Goal: Communication & Community: Answer question/provide support

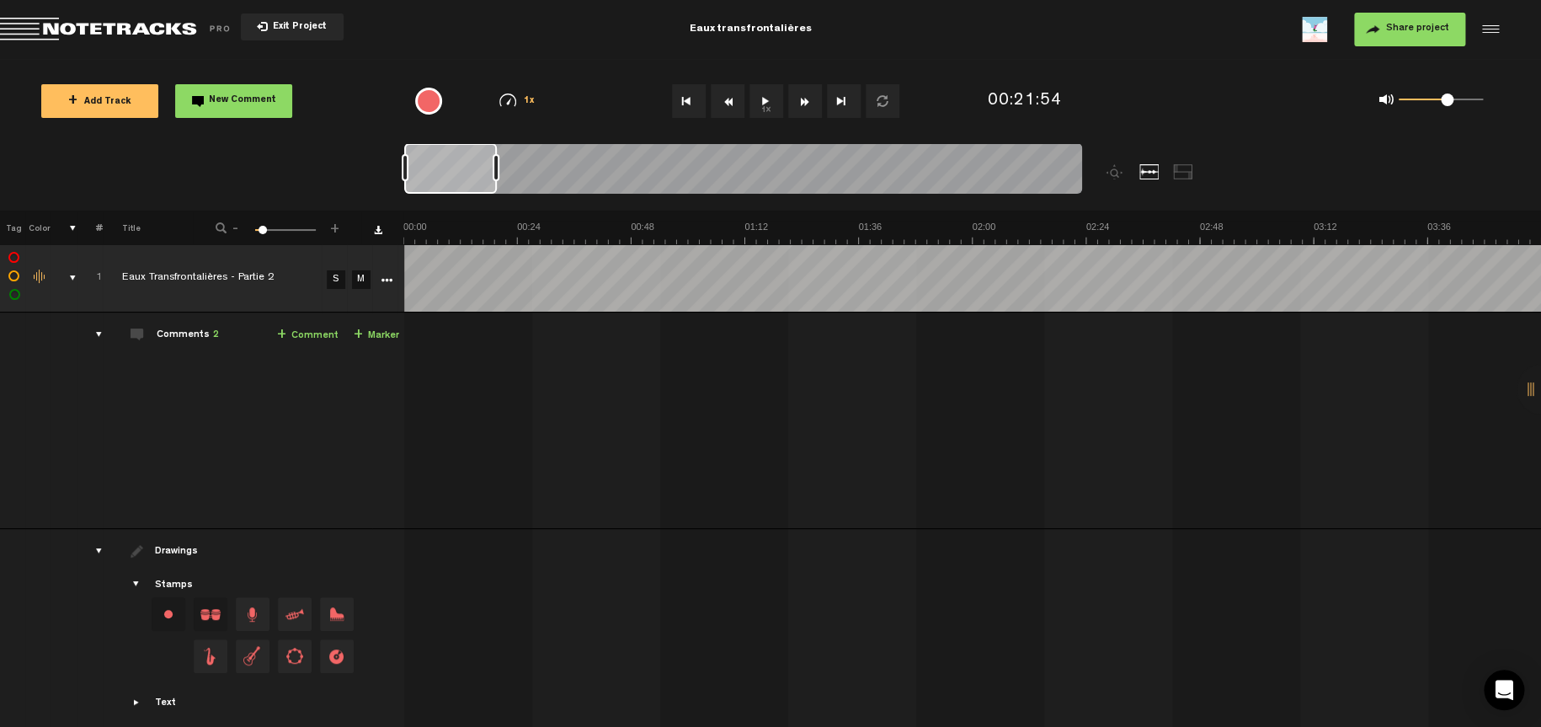
drag, startPoint x: 477, startPoint y: 168, endPoint x: 416, endPoint y: 172, distance: 60.7
click at [416, 172] on div at bounding box center [450, 168] width 93 height 51
drag, startPoint x: 464, startPoint y: 709, endPoint x: 539, endPoint y: 716, distance: 75.3
click at [539, 716] on div "+ New drawing Tag Color # Title - 1 100 7 + 1 Eaux Transfrontalières - ep 1.4 …" at bounding box center [770, 469] width 1541 height 516
drag, startPoint x: 469, startPoint y: 175, endPoint x: 398, endPoint y: 176, distance: 71.6
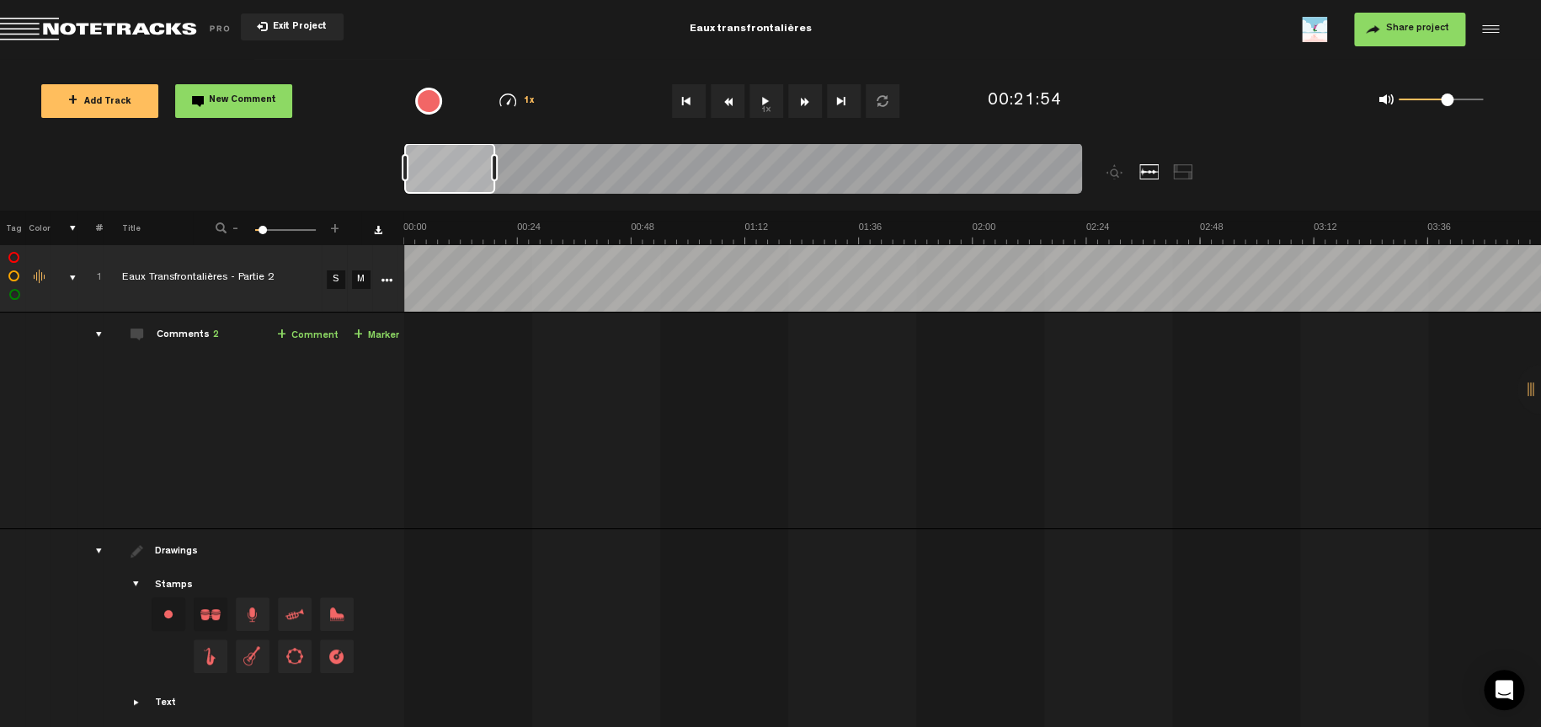
click at [398, 176] on nt-zoom-navigation-bar at bounding box center [770, 176] width 1541 height 67
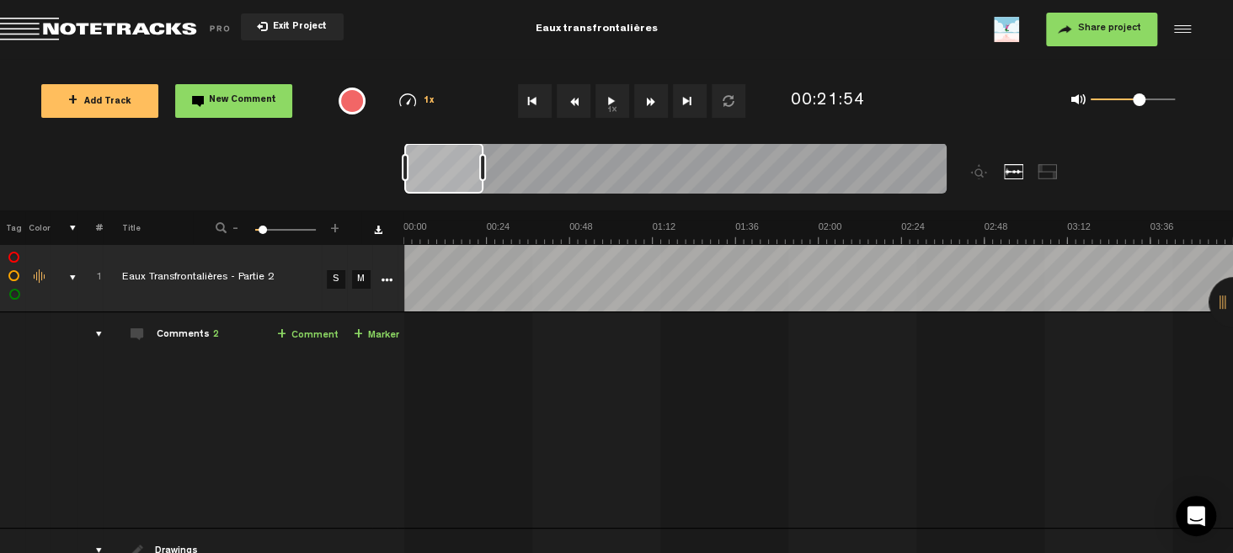
click at [293, 333] on link "+ Comment" at bounding box center [307, 335] width 61 height 19
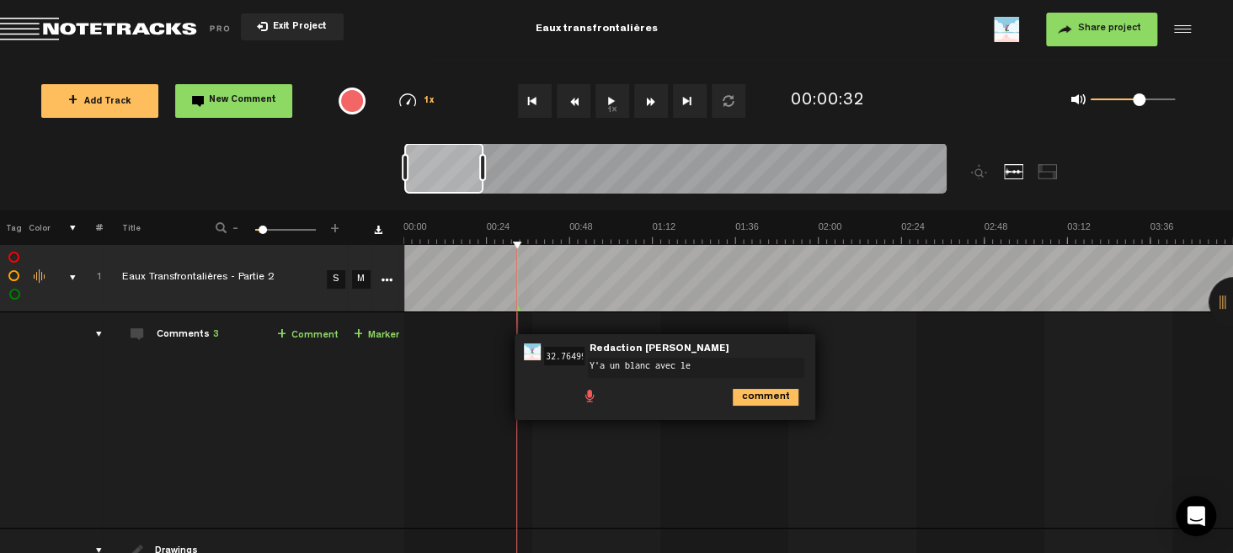
click at [609, 362] on textarea "Y'a un blanc avec le" at bounding box center [696, 368] width 216 height 20
click at [728, 365] on textarea "Supprimer le blanc avec le" at bounding box center [696, 368] width 216 height 20
type textarea "Supprimer le blanc avec la voix en fond"
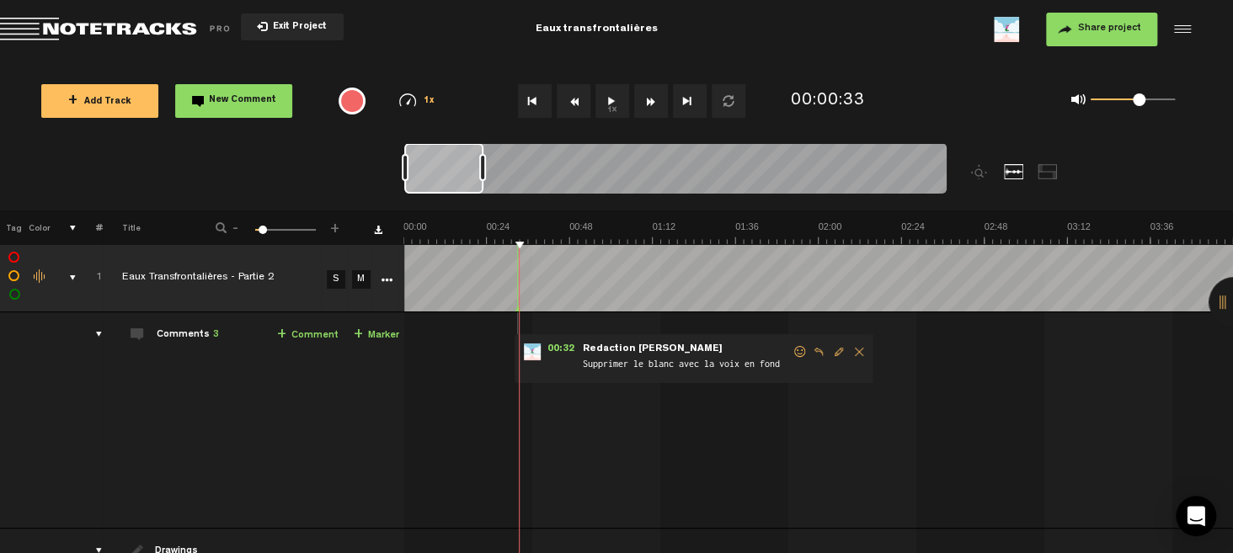
click at [838, 353] on span "Edit comment" at bounding box center [839, 352] width 20 height 12
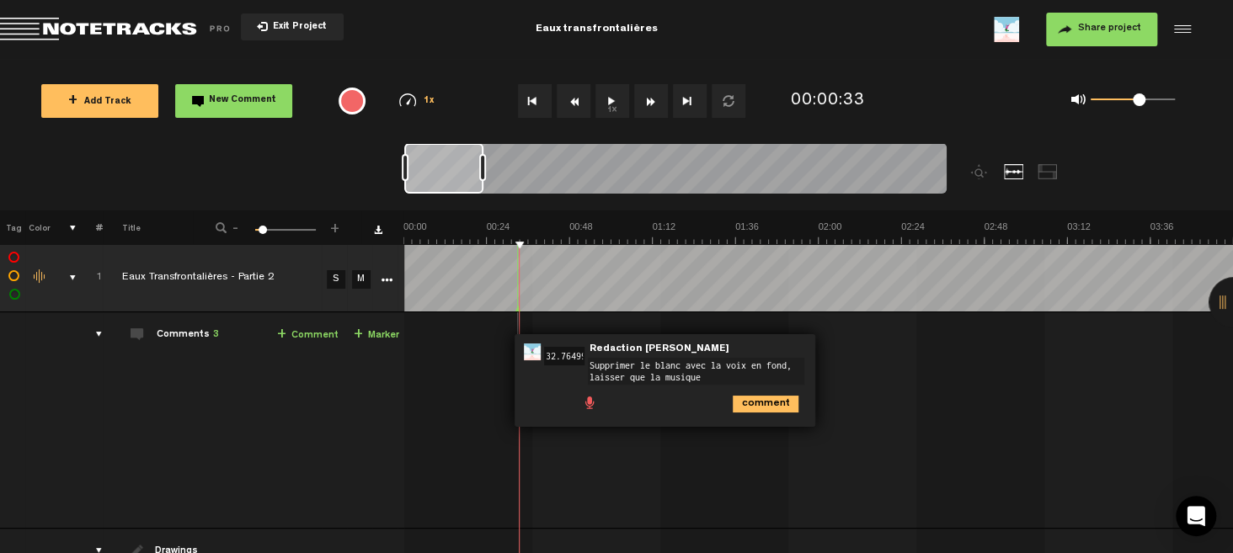
type textarea "Supprimer le blanc avec la voix en fond, laisser que la musique"
click at [777, 396] on icon "comment" at bounding box center [766, 404] width 66 height 17
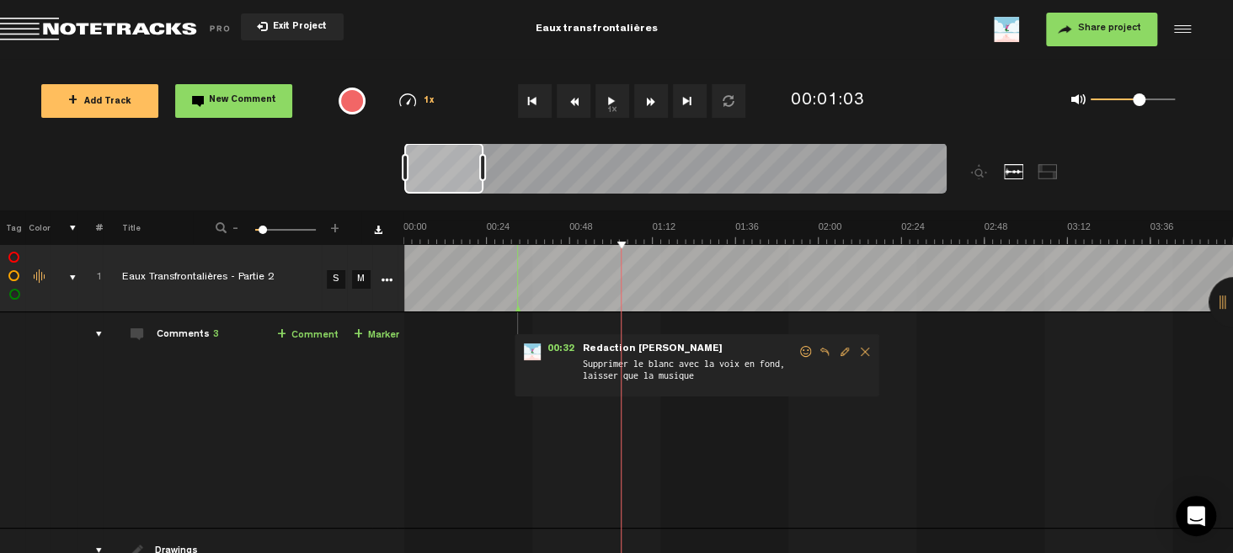
click at [301, 339] on link "+ Comment" at bounding box center [307, 335] width 61 height 19
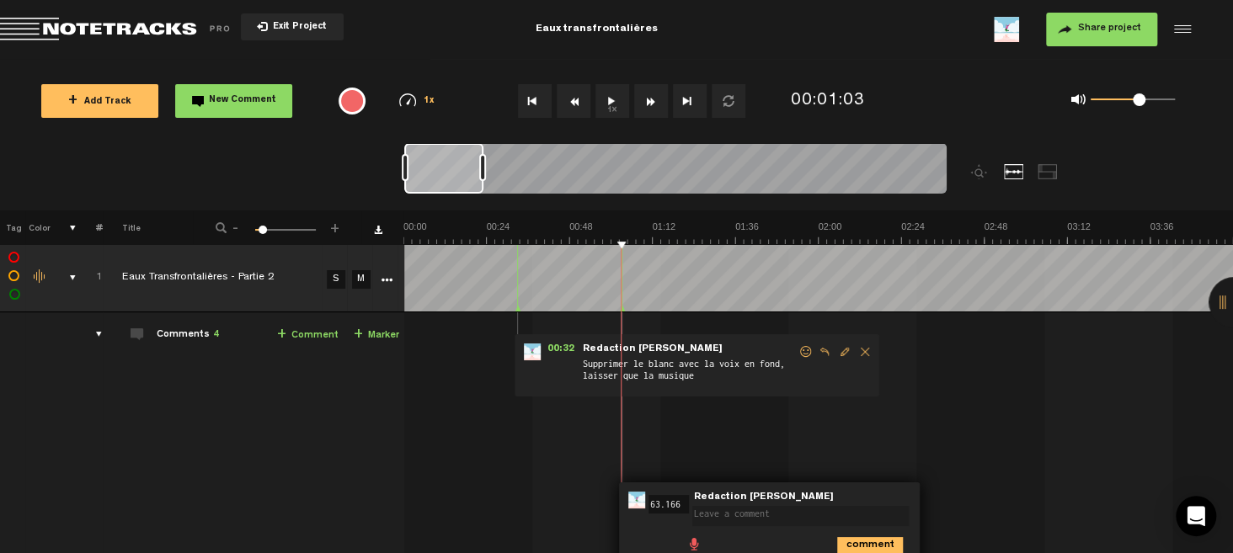
type textarea "d"
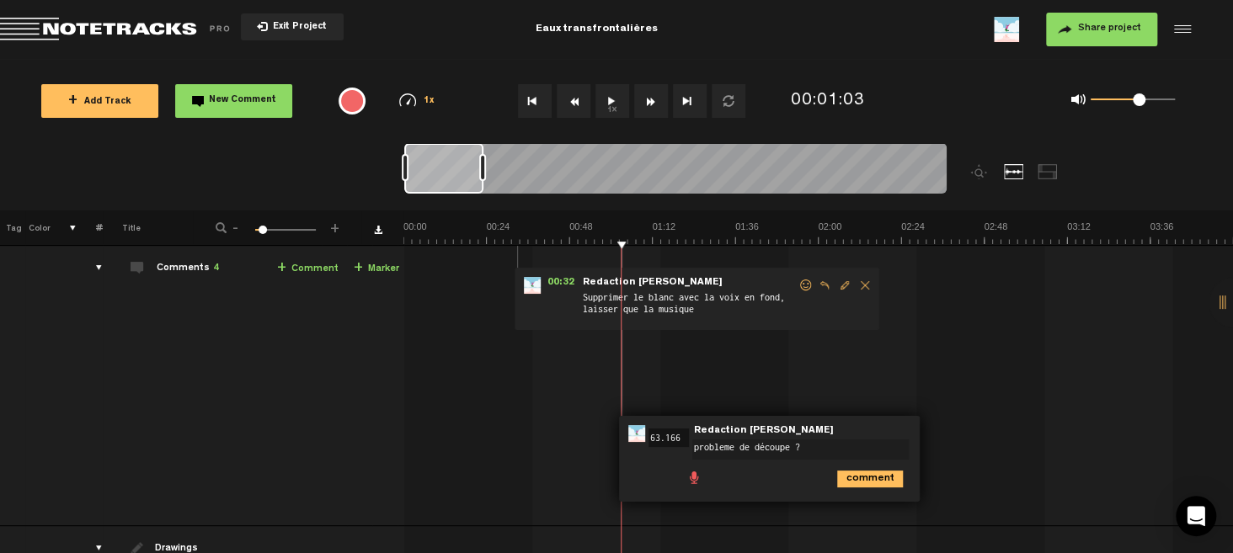
scroll to position [67, 0]
type textarea "probleme de découpe ?"
click at [859, 474] on icon "comment" at bounding box center [870, 478] width 66 height 17
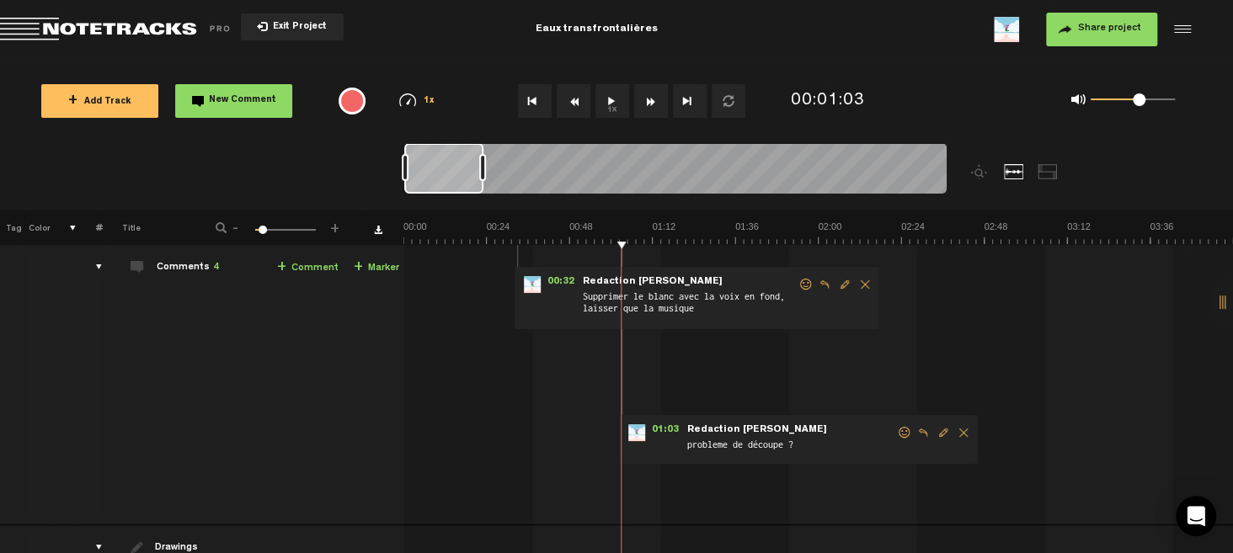
scroll to position [0, 0]
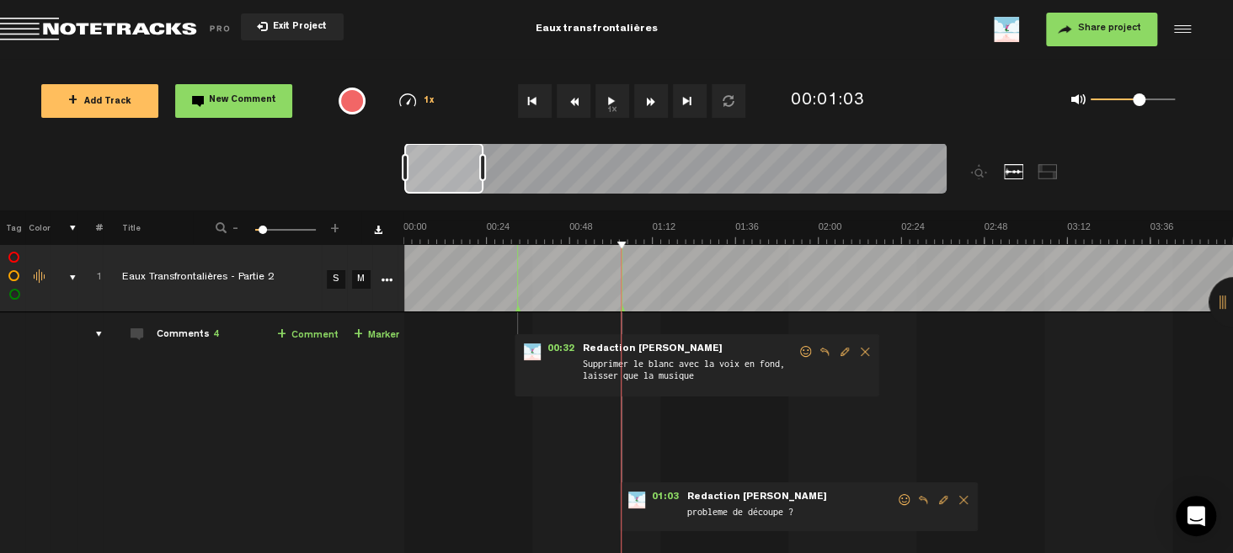
click at [294, 337] on link "+ Comment" at bounding box center [307, 335] width 61 height 19
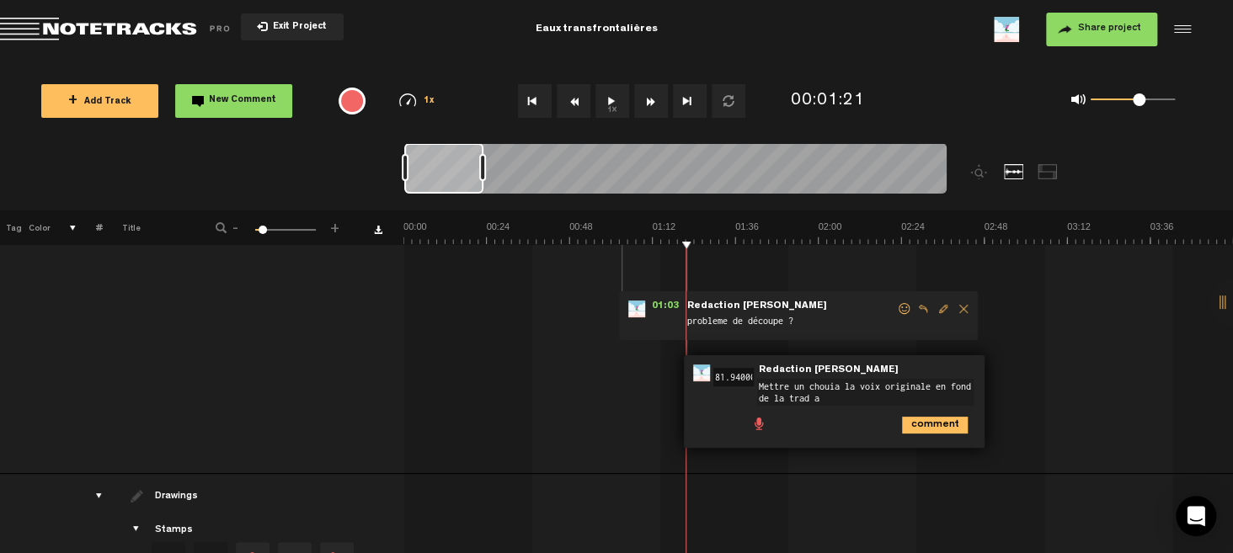
type textarea "Mettre un chouia la voix originale en fond de la trad"
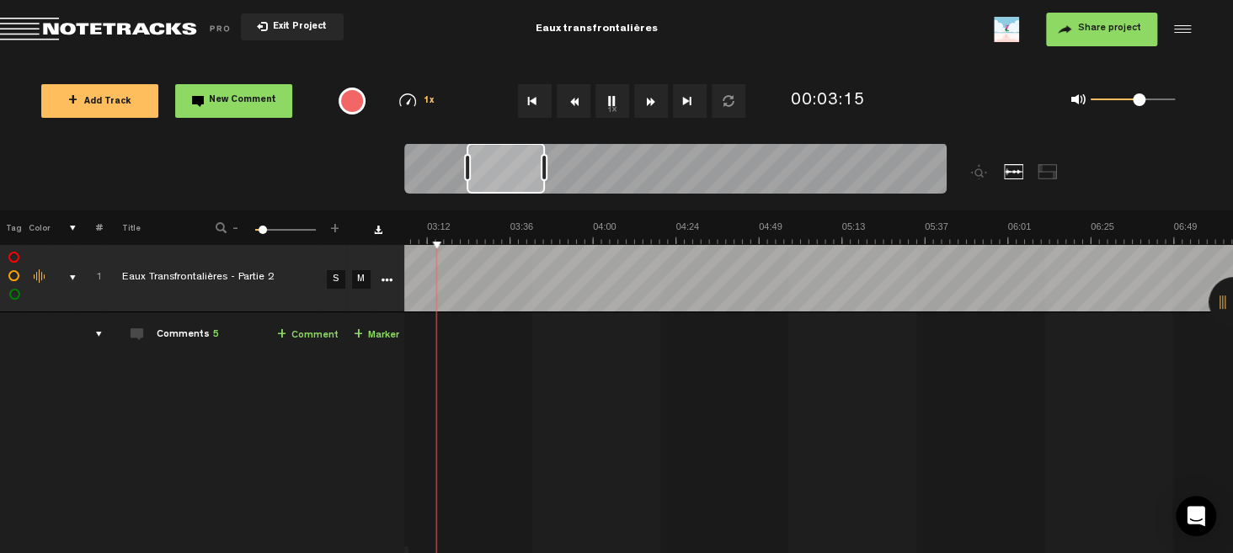
scroll to position [0, 640]
drag, startPoint x: 471, startPoint y: 181, endPoint x: 533, endPoint y: 190, distance: 63.0
click at [533, 190] on div at bounding box center [506, 168] width 78 height 51
click at [312, 336] on link "+ Comment" at bounding box center [307, 335] width 61 height 19
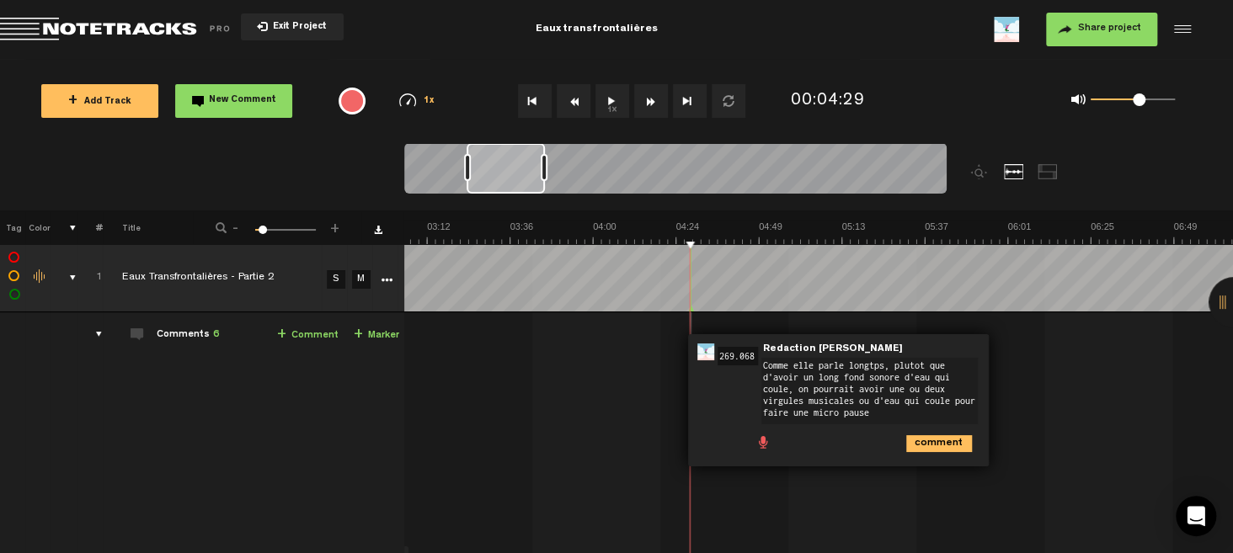
click at [807, 412] on textarea "Comme elle parle longtps, plutot que d'avoir un long fond sonore d'eau qui coul…" at bounding box center [869, 391] width 216 height 67
type textarea "Comme elle parle longtps, plutot que d'avoir un long fond sonore d'eau qui coul…"
click at [924, 442] on icon "comment" at bounding box center [939, 443] width 66 height 17
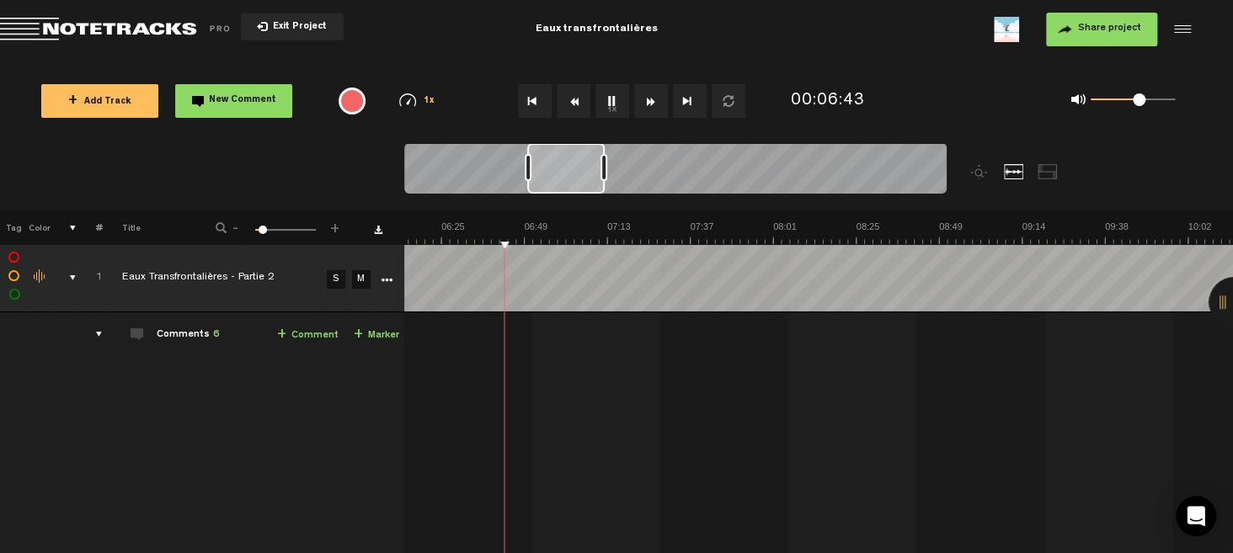
scroll to position [0, 1289]
drag, startPoint x: 500, startPoint y: 163, endPoint x: 561, endPoint y: 172, distance: 61.3
click at [561, 172] on div at bounding box center [565, 168] width 77 height 51
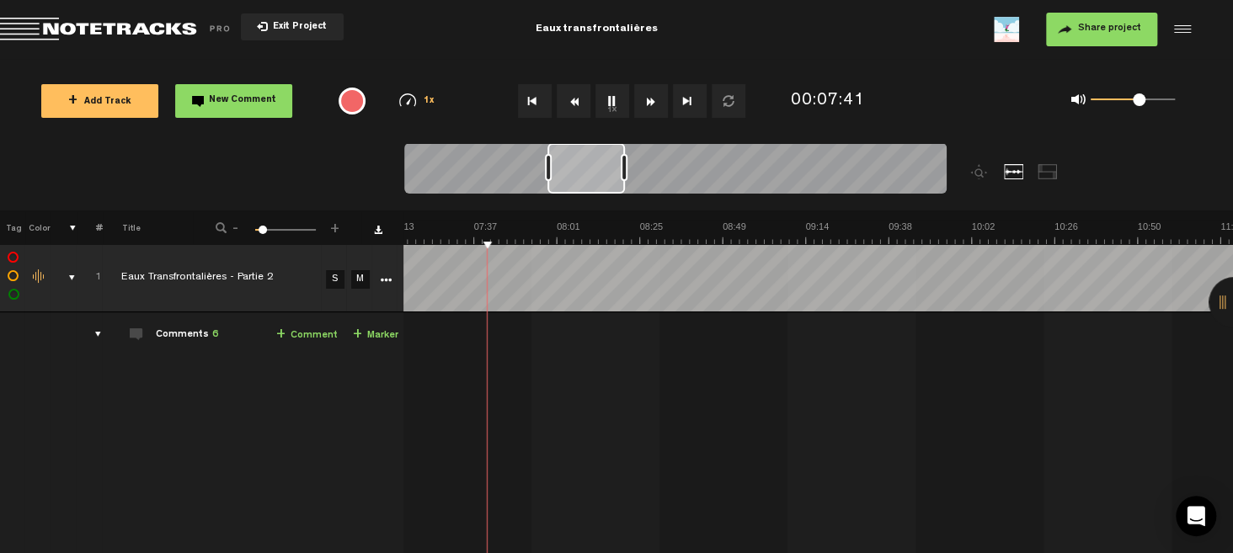
scroll to position [0, 1506]
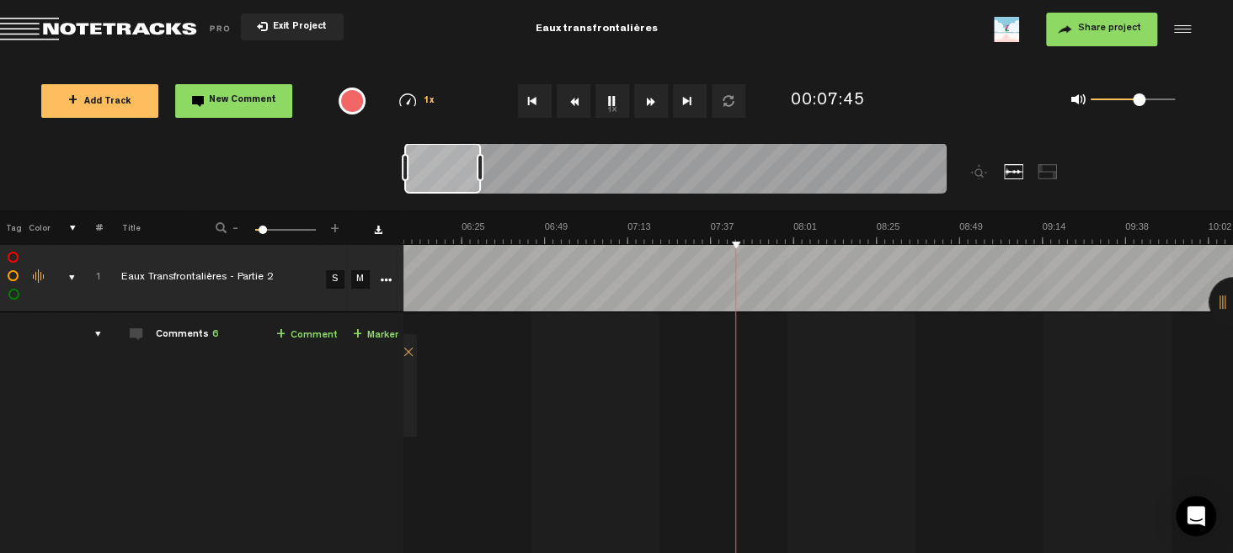
drag, startPoint x: 570, startPoint y: 168, endPoint x: 380, endPoint y: 191, distance: 191.8
click at [380, 191] on nt-zoom-navigation-bar at bounding box center [616, 176] width 1233 height 67
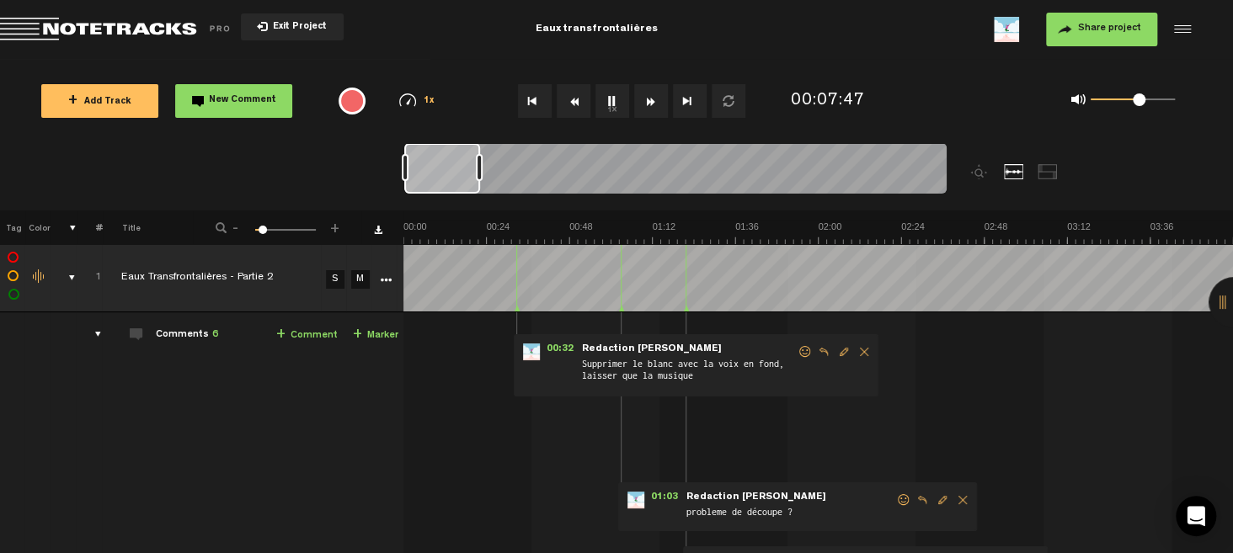
scroll to position [0, 0]
drag, startPoint x: 438, startPoint y: 183, endPoint x: 368, endPoint y: 184, distance: 69.9
click at [368, 184] on nt-zoom-navigation-bar at bounding box center [616, 176] width 1233 height 67
drag, startPoint x: 455, startPoint y: 187, endPoint x: 377, endPoint y: 199, distance: 78.4
click at [377, 199] on nt-zoom-navigation-bar at bounding box center [616, 176] width 1233 height 67
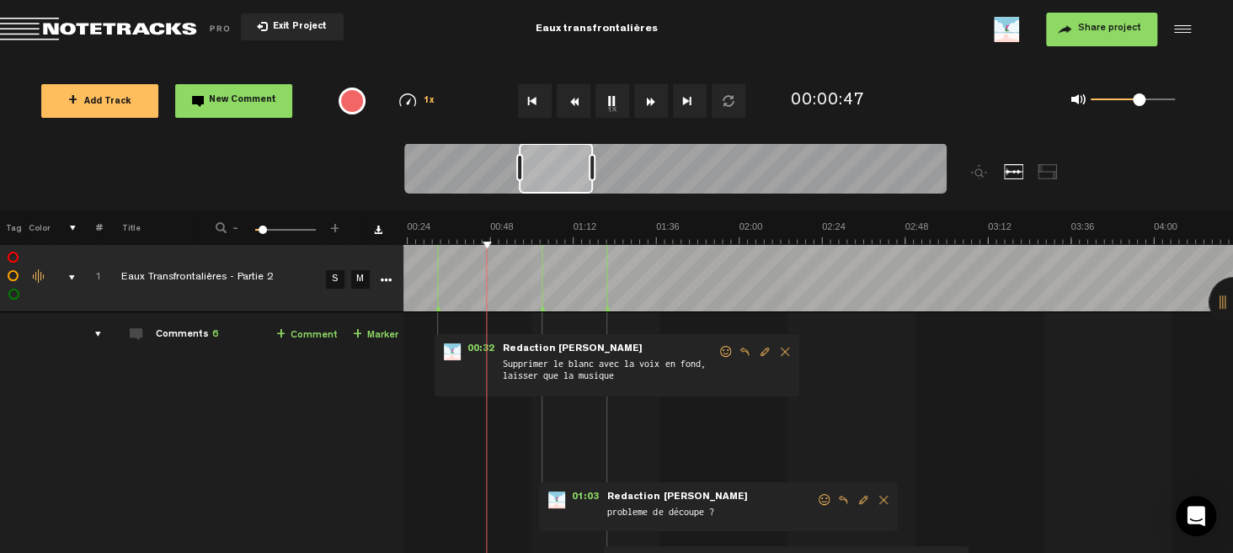
scroll to position [0, 78]
drag, startPoint x: 441, startPoint y: 170, endPoint x: 556, endPoint y: 171, distance: 114.5
click at [556, 171] on div at bounding box center [556, 168] width 74 height 51
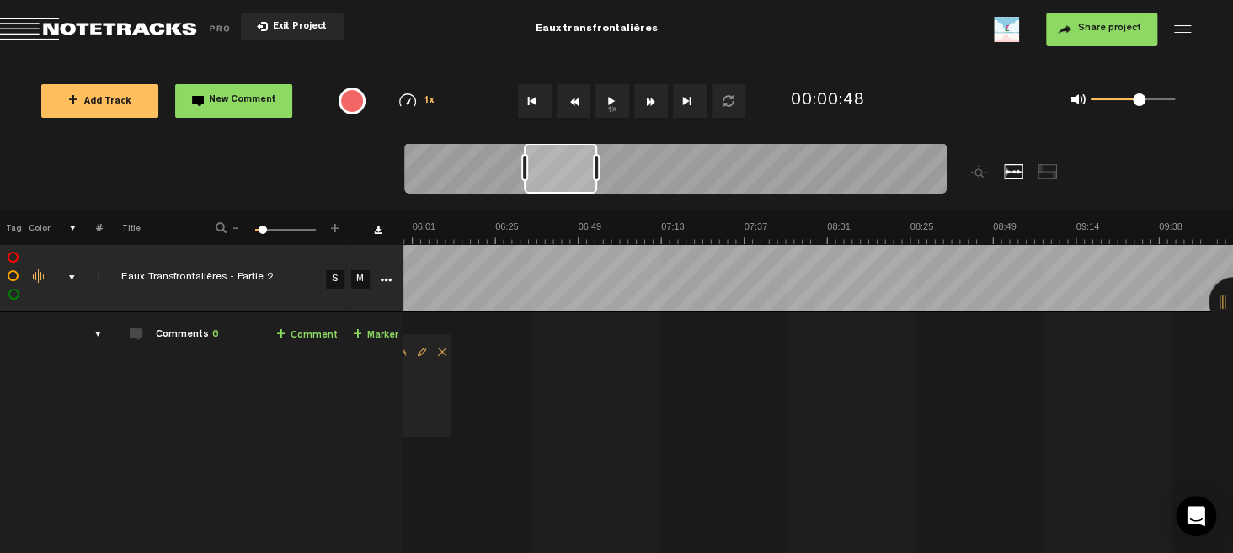
scroll to position [0, 1343]
drag, startPoint x: 547, startPoint y: 161, endPoint x: 560, endPoint y: 175, distance: 19.7
click at [560, 175] on div at bounding box center [568, 168] width 73 height 51
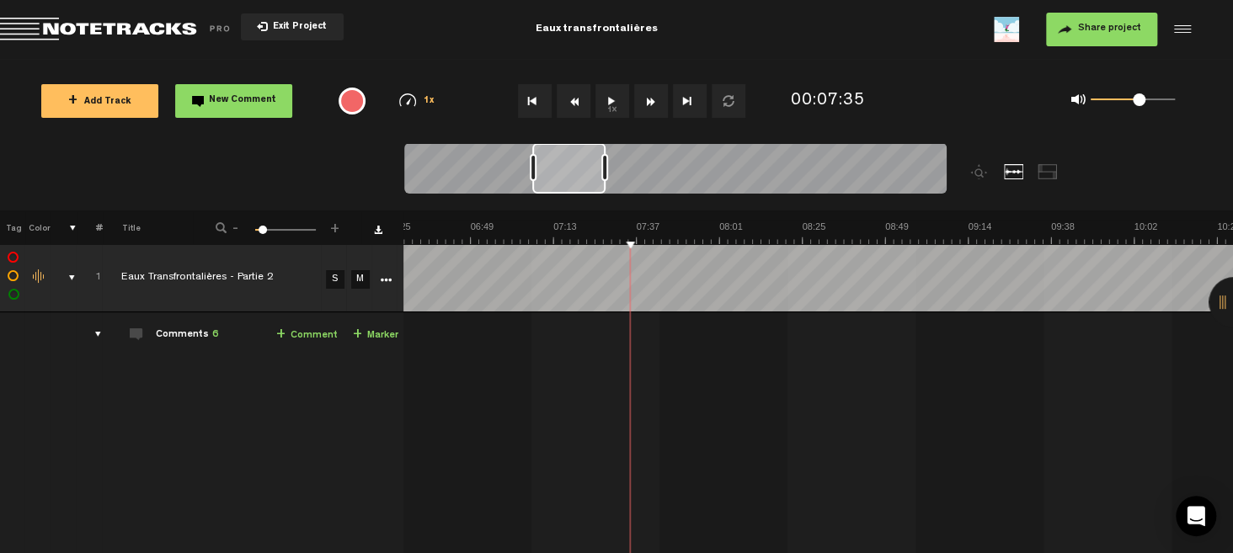
click at [291, 328] on link "+ Comment" at bounding box center [306, 335] width 61 height 19
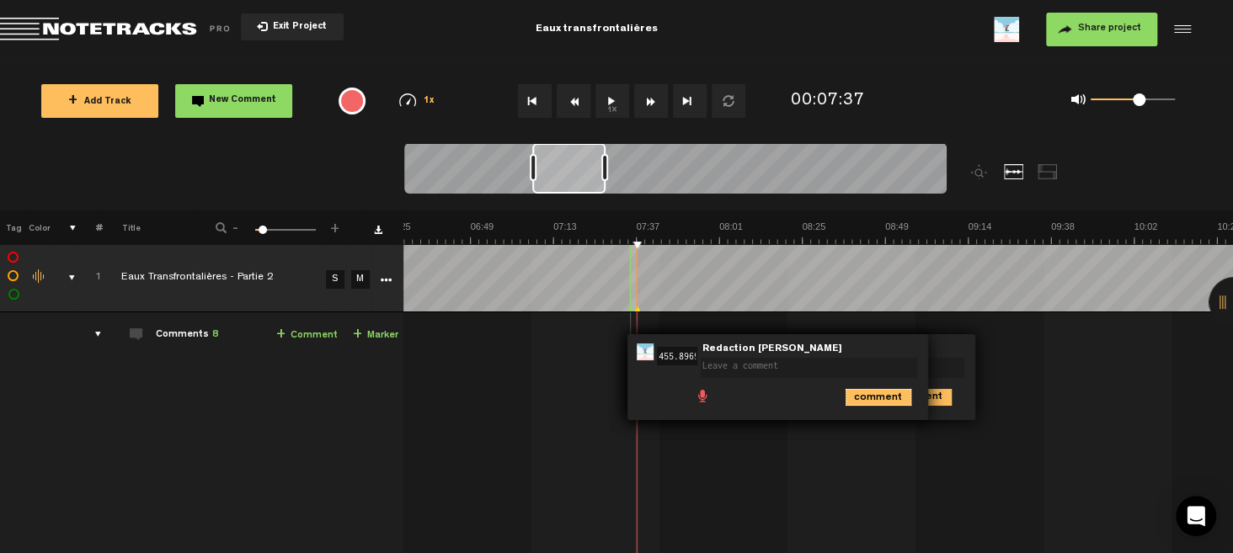
click at [884, 397] on icon "comment" at bounding box center [879, 397] width 66 height 17
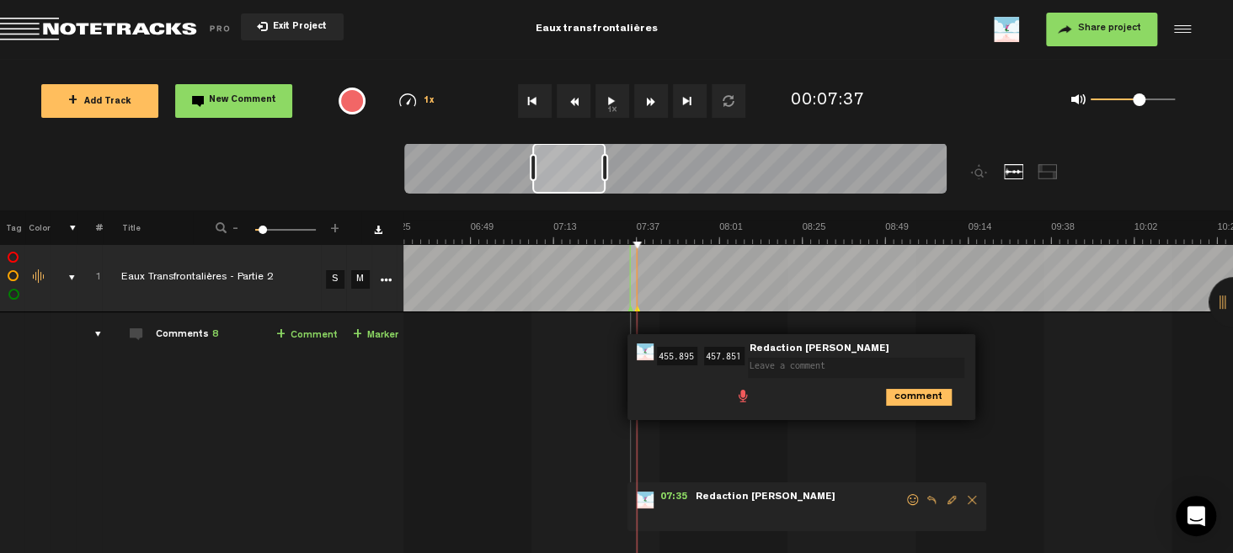
click at [962, 496] on span "Delete comment" at bounding box center [972, 500] width 20 height 12
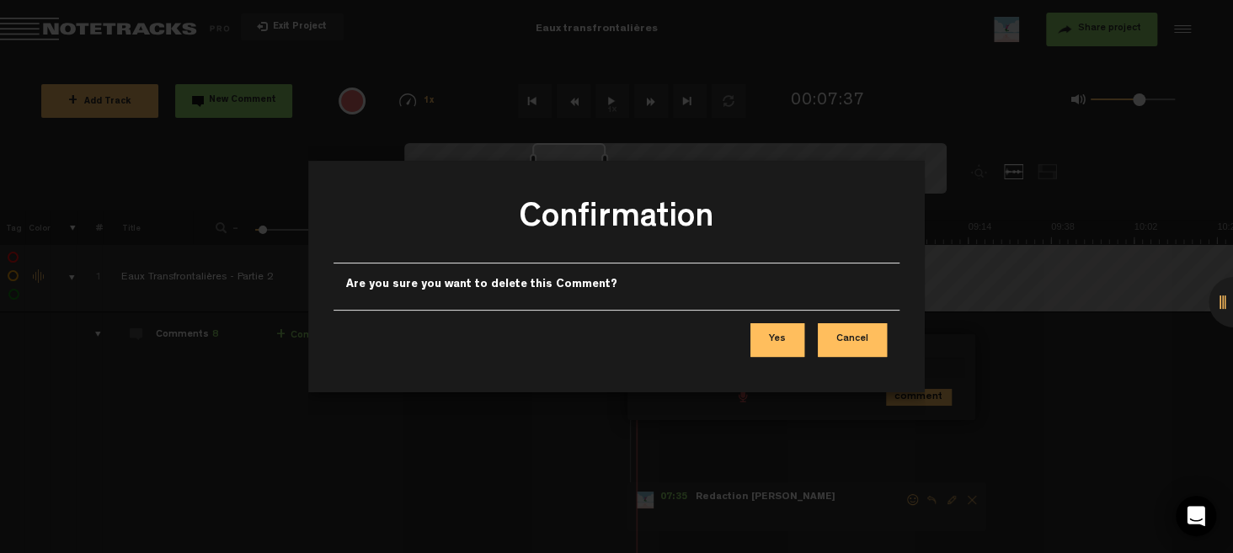
click at [845, 343] on button "Cancel" at bounding box center [852, 340] width 69 height 34
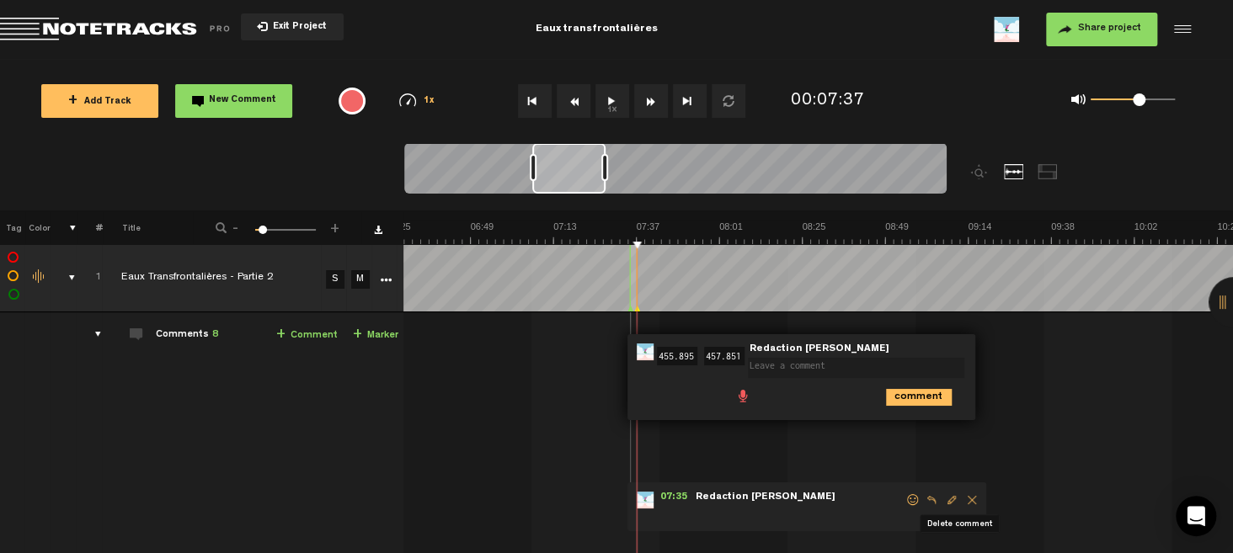
click at [962, 496] on span "Delete comment" at bounding box center [972, 500] width 20 height 12
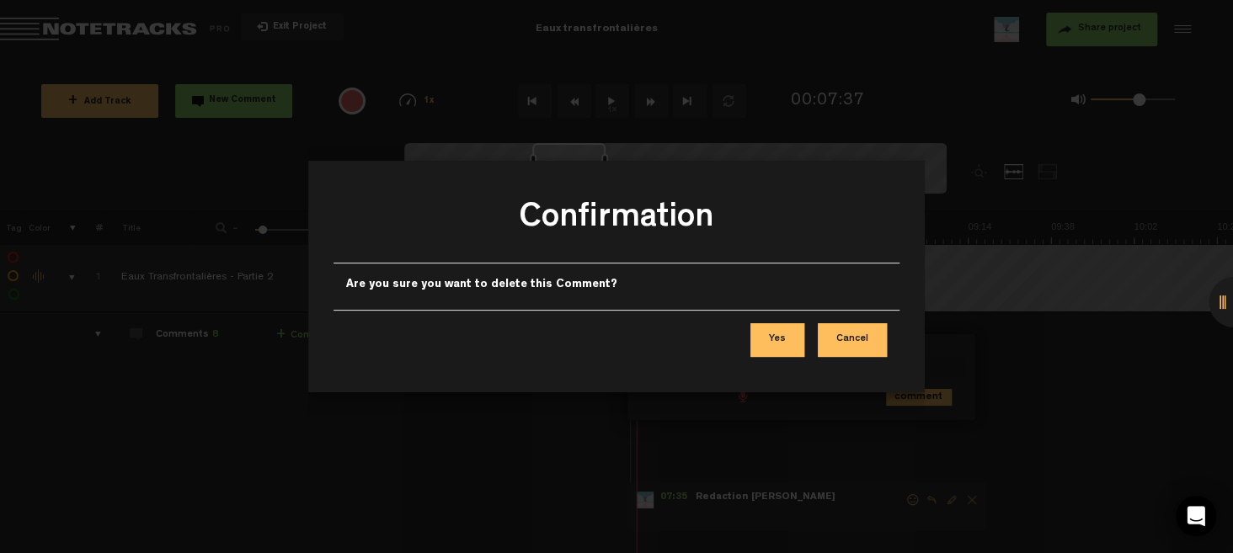
click at [773, 331] on button "Yes" at bounding box center [777, 340] width 54 height 34
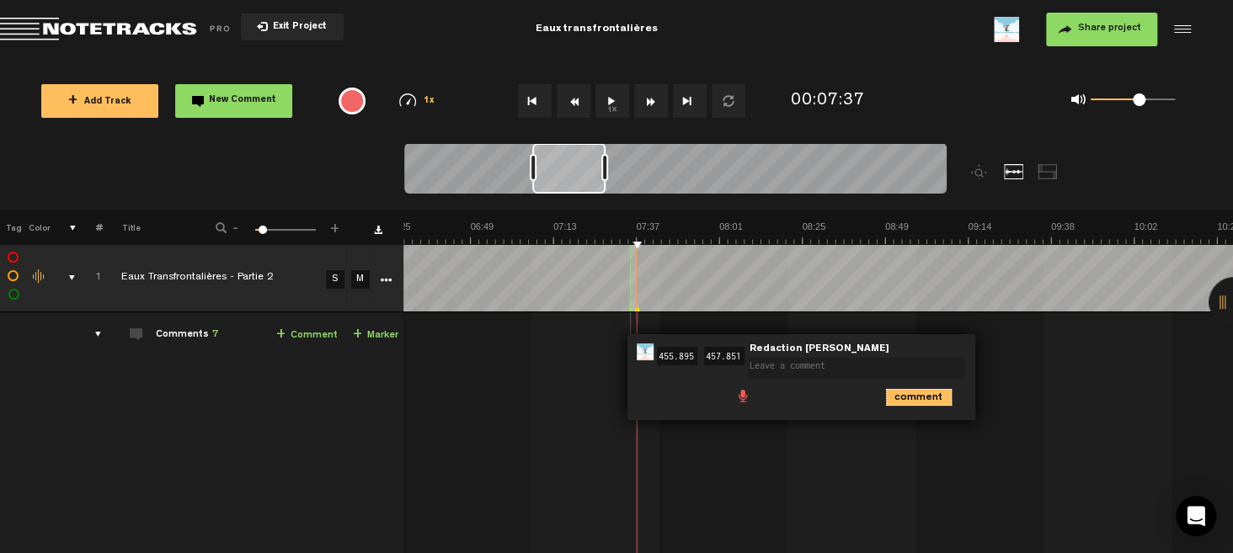
click at [905, 392] on icon "comment" at bounding box center [919, 397] width 66 height 17
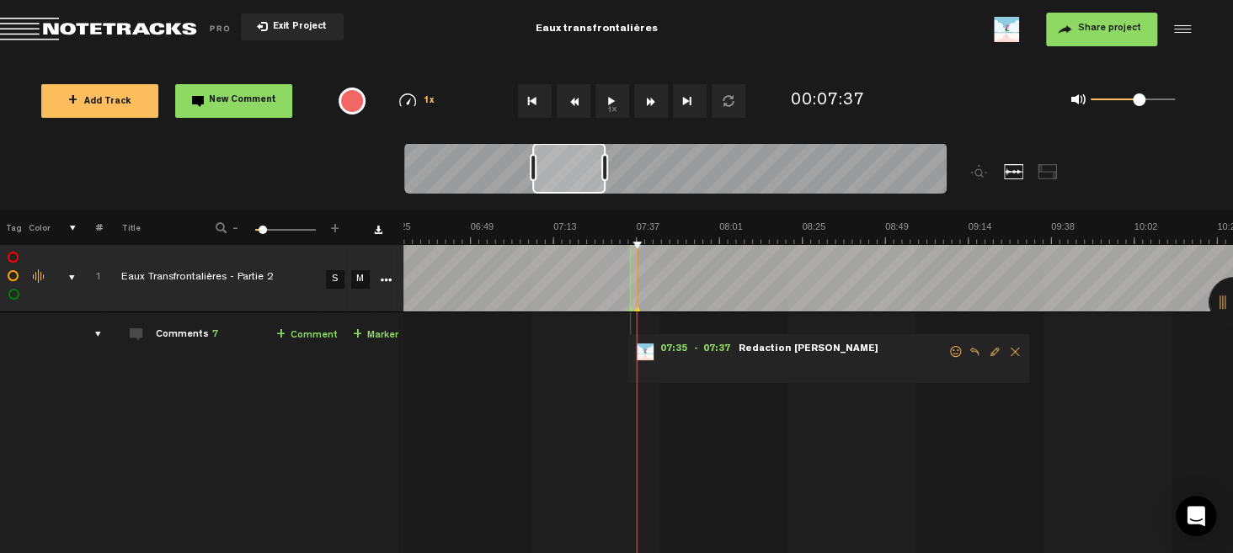
click at [1005, 348] on span "Delete comment" at bounding box center [1015, 352] width 20 height 12
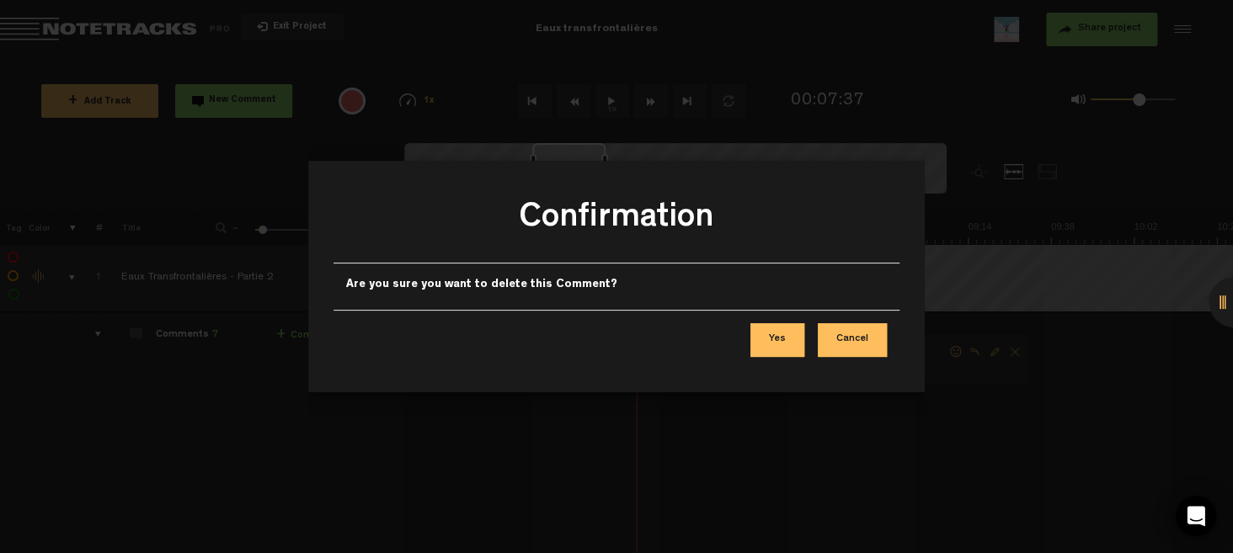
click at [790, 335] on button "Yes" at bounding box center [777, 340] width 54 height 34
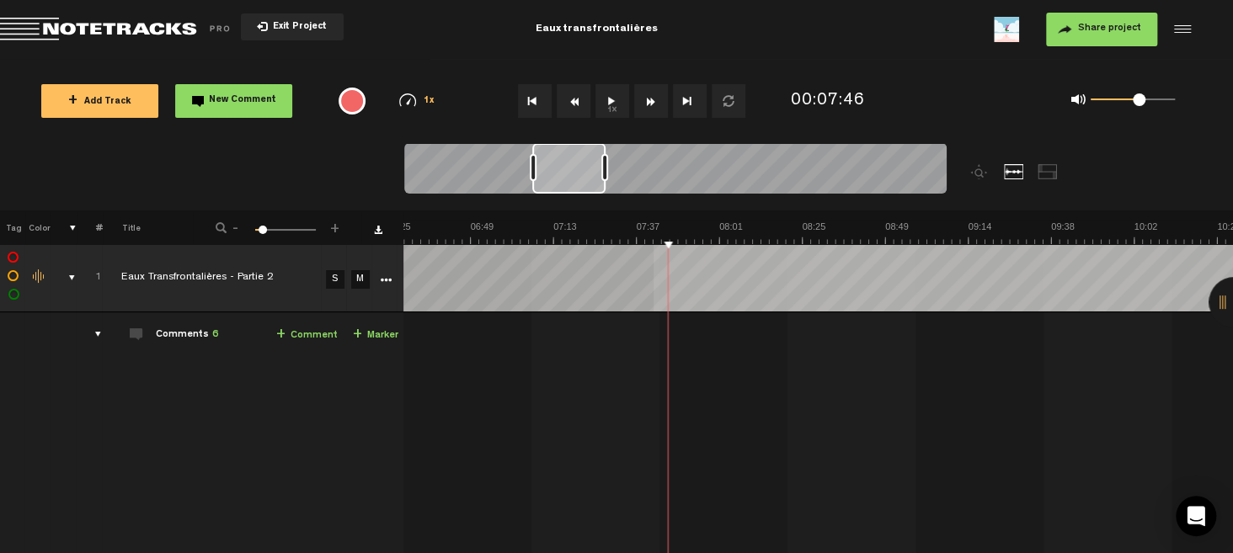
click at [655, 246] on div "+ New drawing Tag Color # Title - 1 100 7 + 1 Eaux Transfrontalières - ep 1.4 …" at bounding box center [615, 541] width 1233 height 660
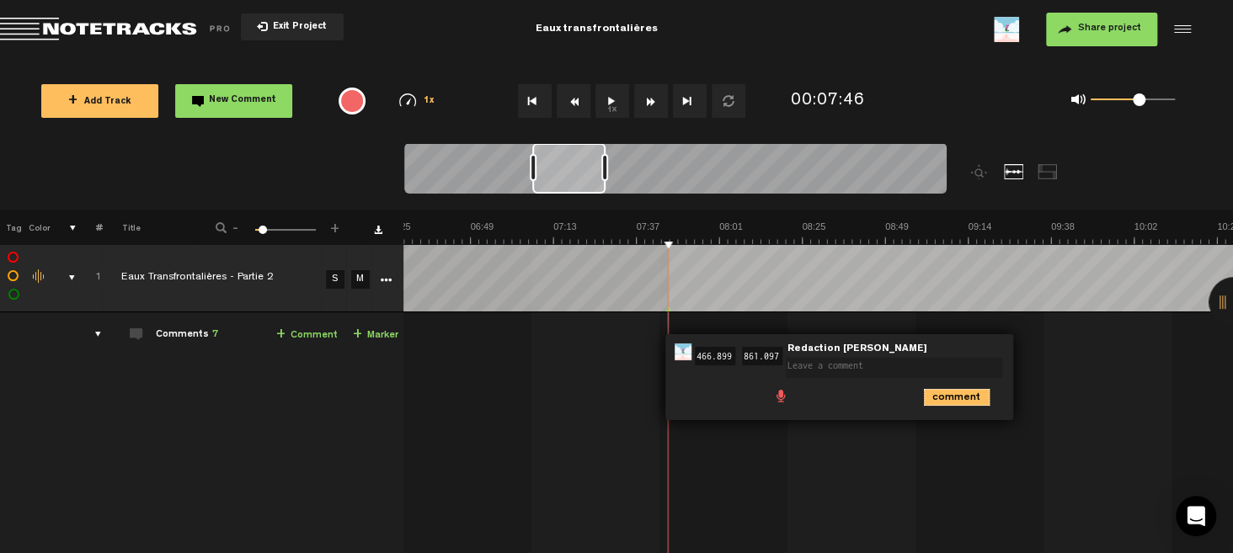
click at [953, 393] on icon "comment" at bounding box center [957, 397] width 66 height 17
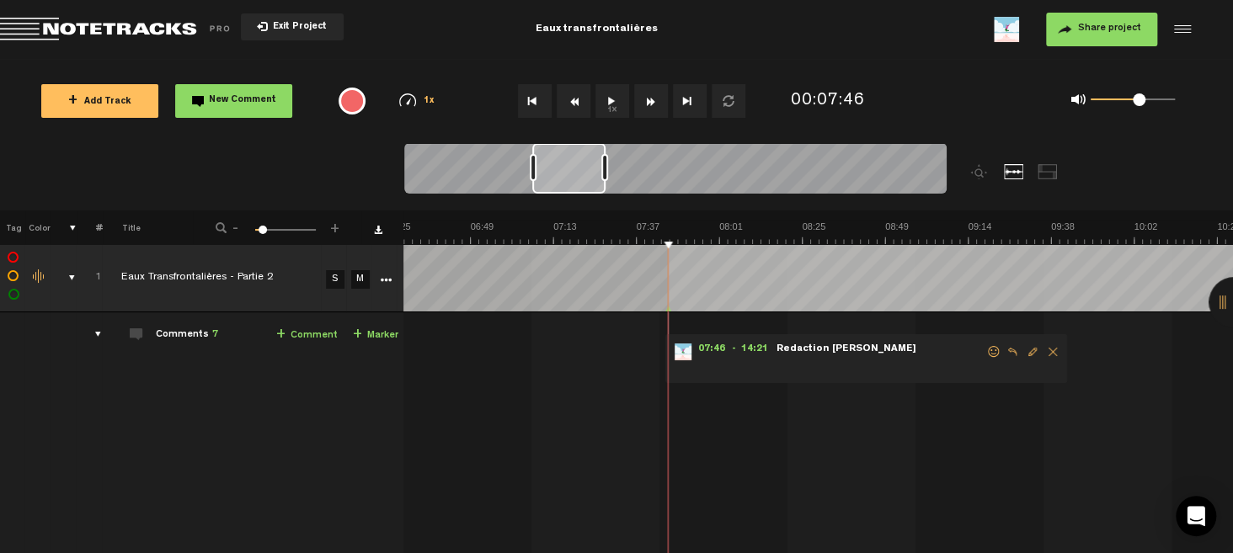
click at [1043, 346] on span "Delete comment" at bounding box center [1053, 352] width 20 height 12
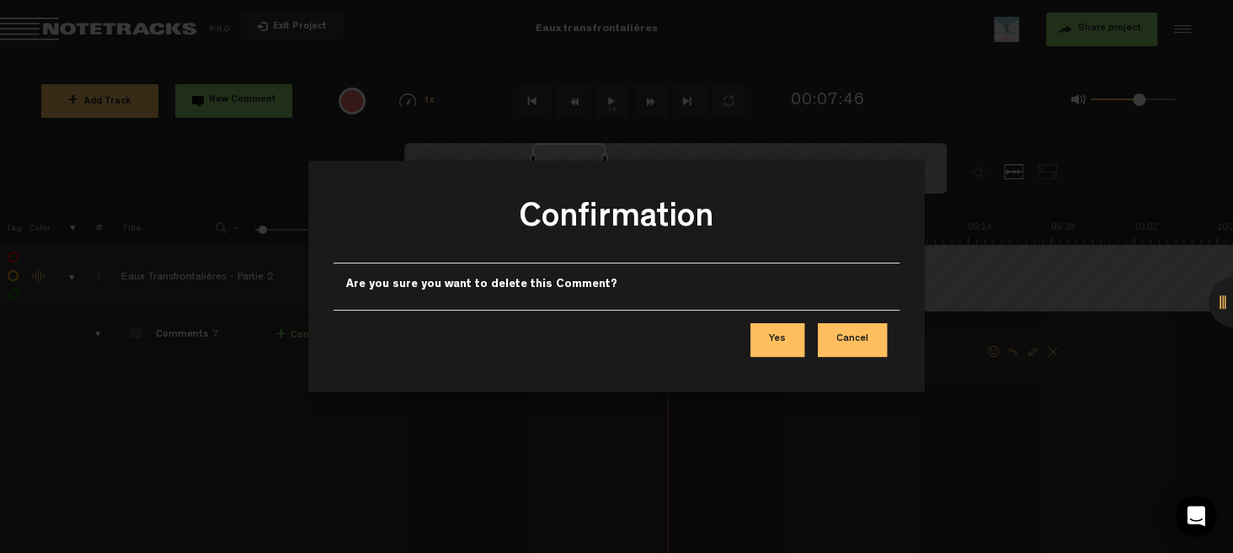
click at [791, 335] on button "Yes" at bounding box center [777, 340] width 54 height 34
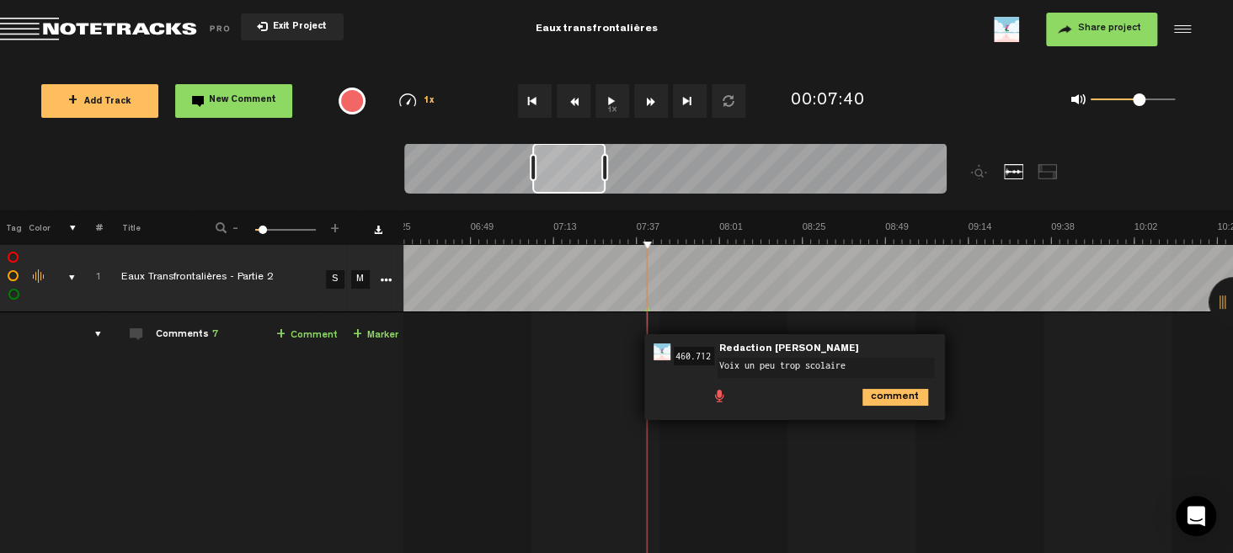
type textarea "Voix un peu trop scolaire"
click at [880, 390] on icon "comment" at bounding box center [895, 397] width 66 height 17
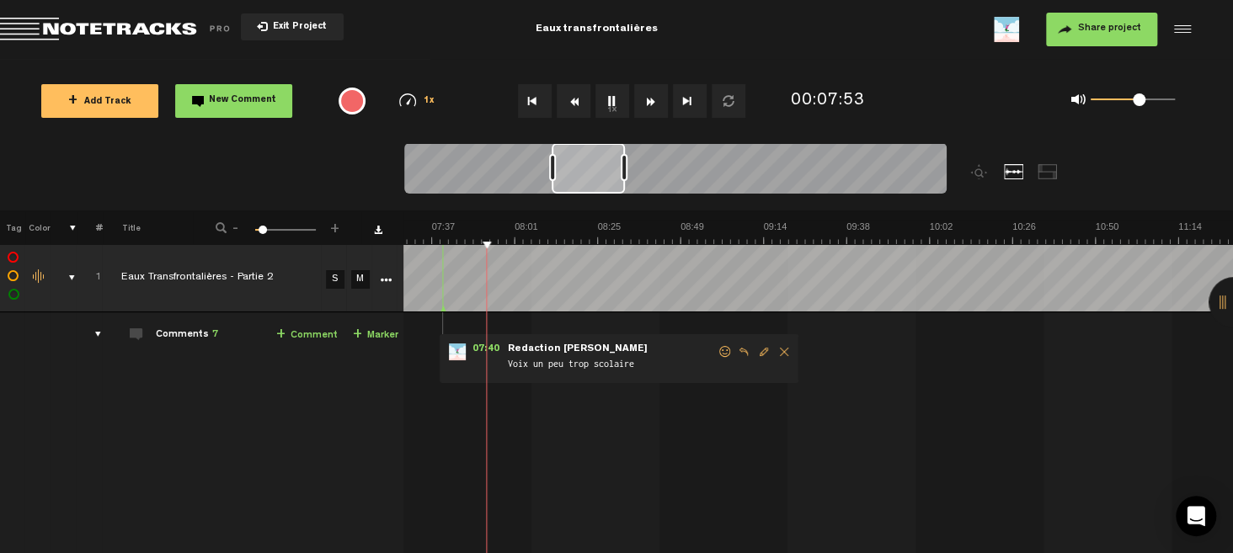
scroll to position [0, 13]
click at [755, 350] on span "Edit comment" at bounding box center [764, 352] width 20 height 12
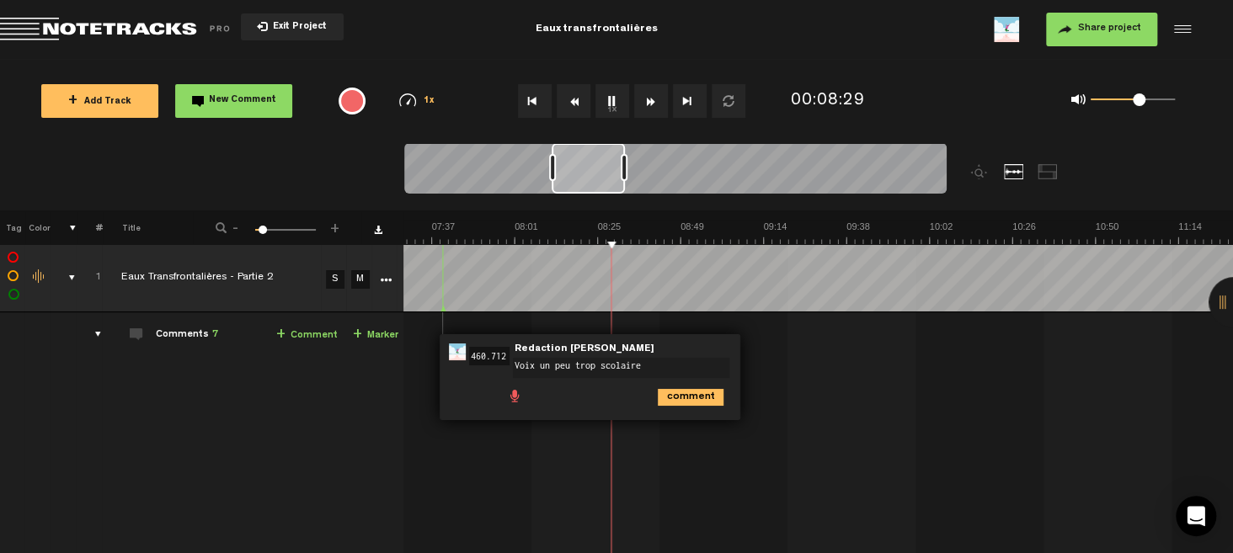
click at [562, 360] on textarea "Voix un peu trop scolaire" at bounding box center [621, 368] width 216 height 20
type textarea "Voix trop scolaire"
click at [673, 389] on icon "comment" at bounding box center [691, 397] width 66 height 17
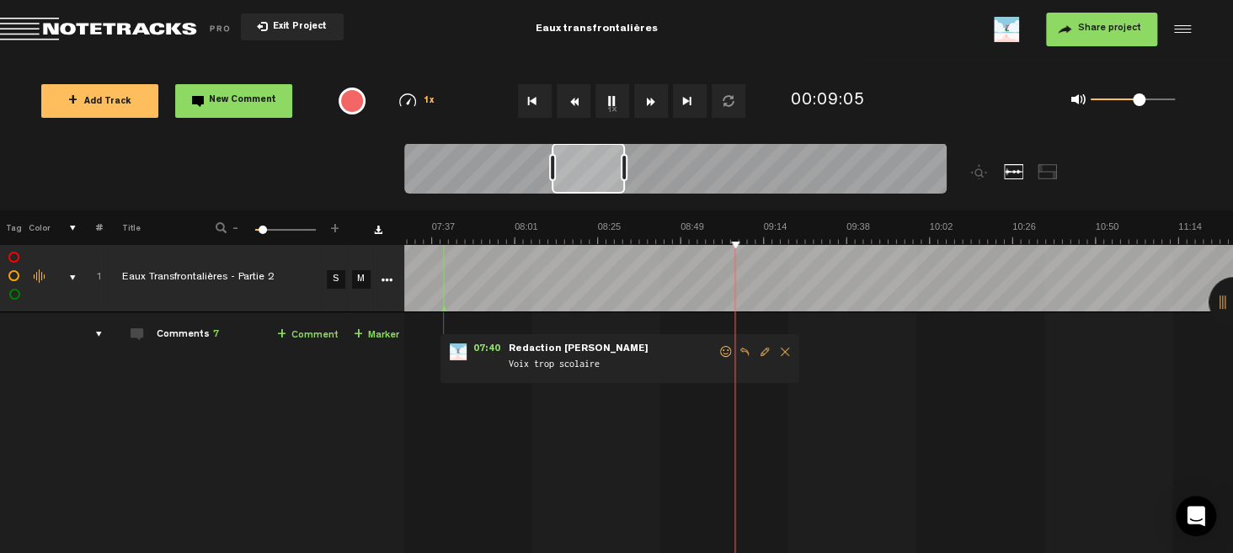
scroll to position [0, 1547]
click at [298, 334] on link "+ Comment" at bounding box center [306, 335] width 61 height 19
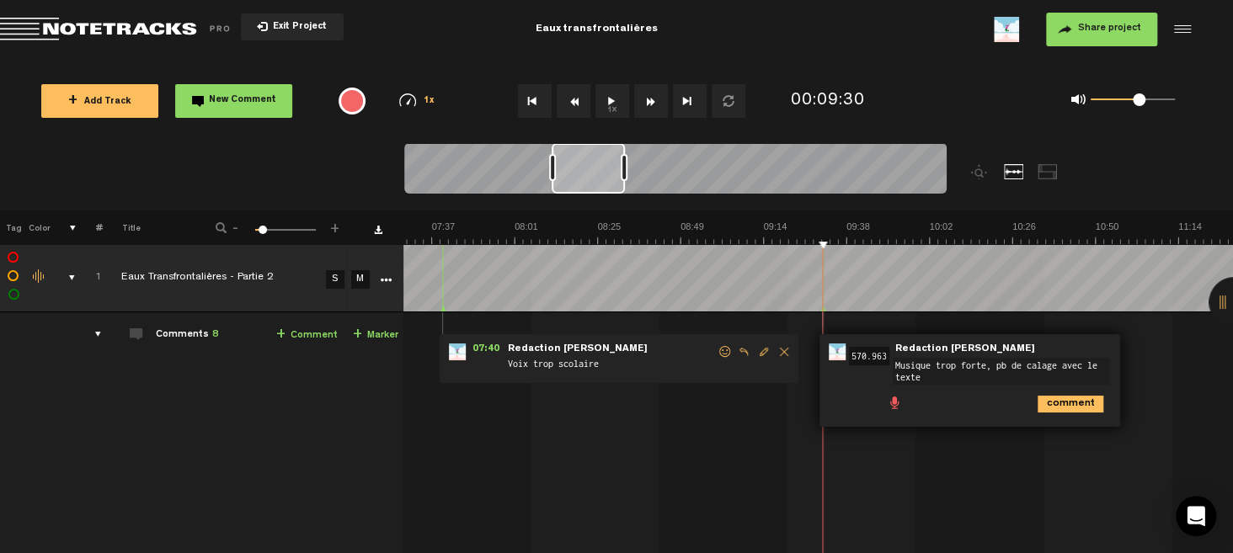
type textarea "Musique trop forte, pb de calage avec le texte"
click at [1045, 403] on icon "comment" at bounding box center [1071, 404] width 66 height 17
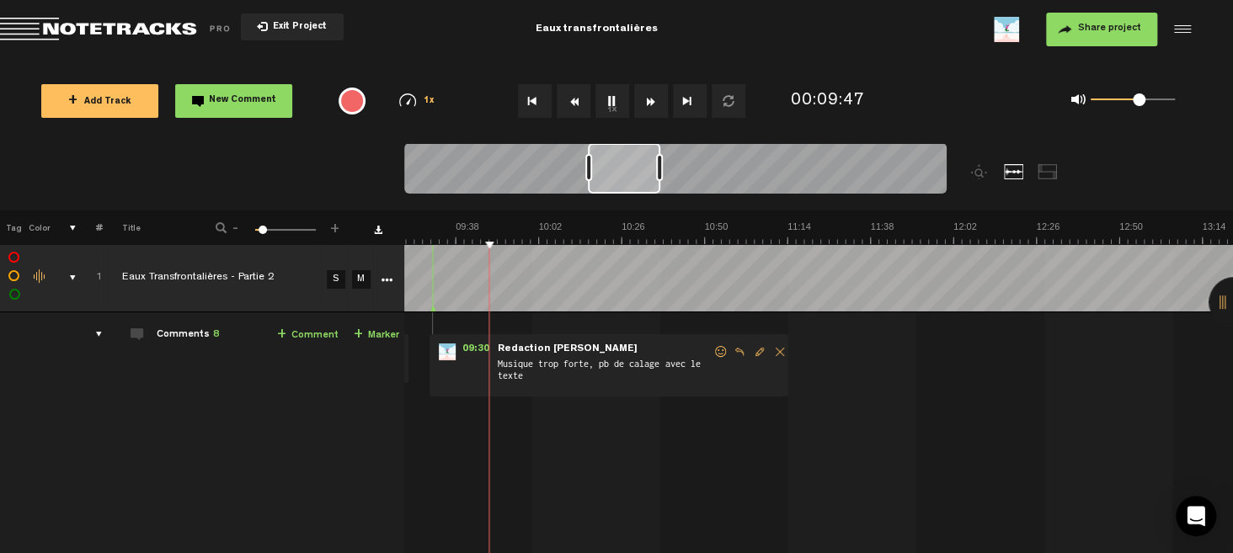
scroll to position [0, 1938]
drag, startPoint x: 613, startPoint y: 168, endPoint x: 638, endPoint y: 173, distance: 25.8
click at [638, 173] on div at bounding box center [624, 168] width 72 height 51
click at [315, 338] on link "+ Comment" at bounding box center [307, 335] width 61 height 19
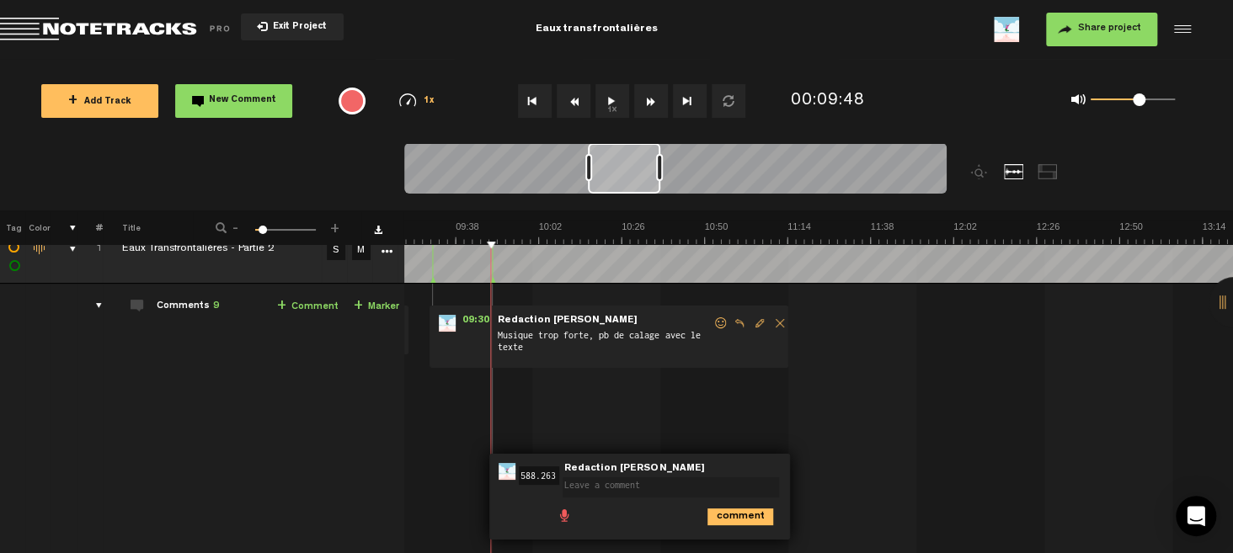
scroll to position [29, 0]
click at [744, 508] on icon "comment" at bounding box center [740, 516] width 66 height 17
click at [832, 468] on span "Delete comment" at bounding box center [834, 471] width 20 height 12
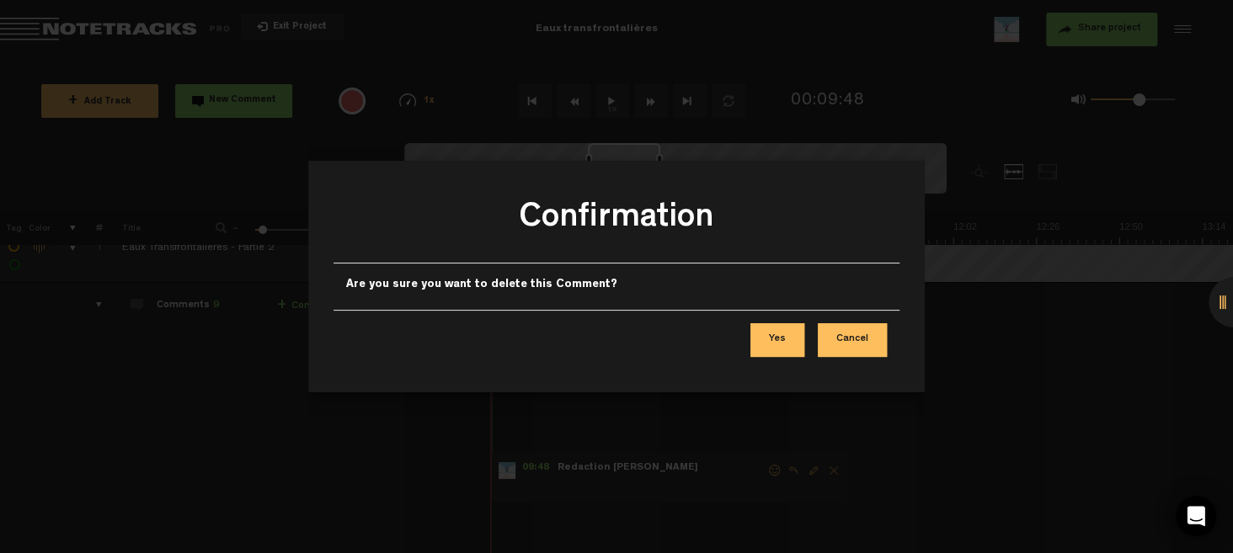
click at [792, 333] on button "Yes" at bounding box center [777, 340] width 54 height 34
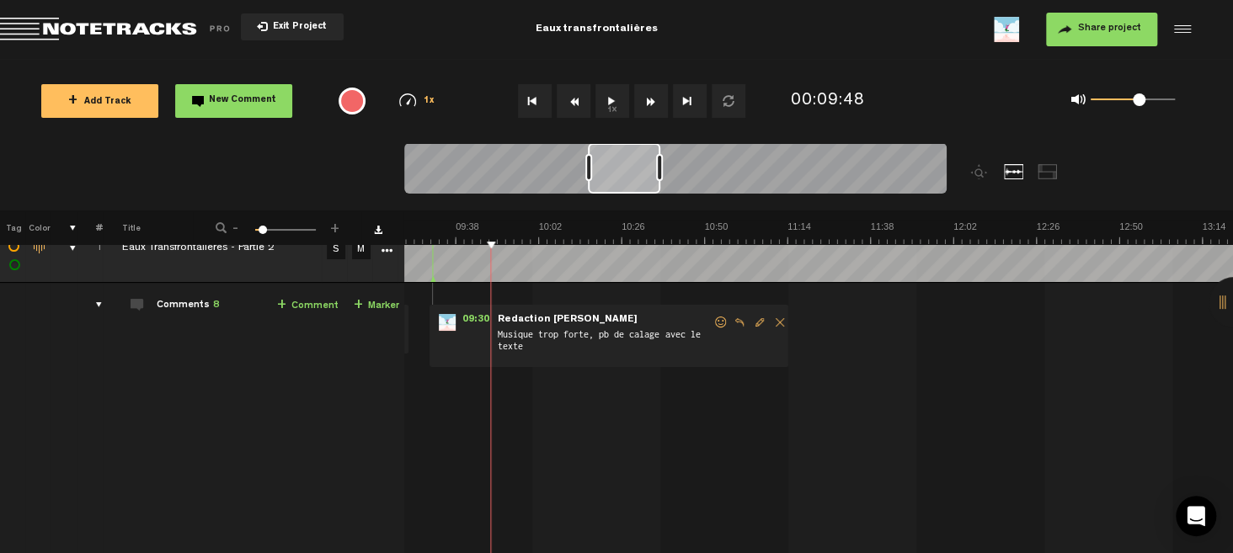
scroll to position [0, 0]
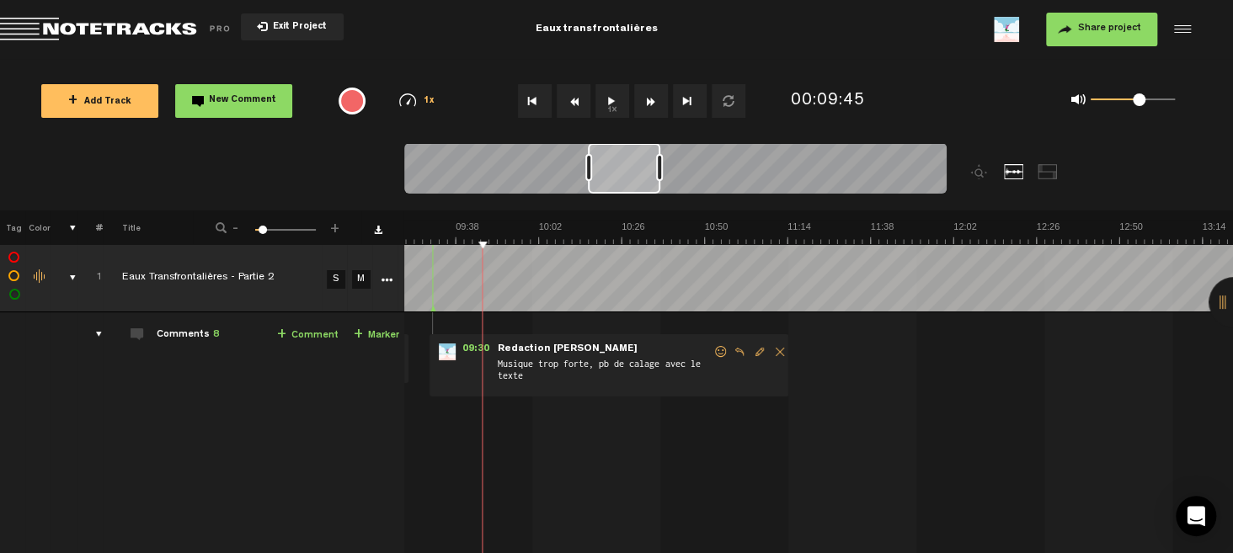
click at [316, 332] on link "+ Comment" at bounding box center [307, 335] width 61 height 19
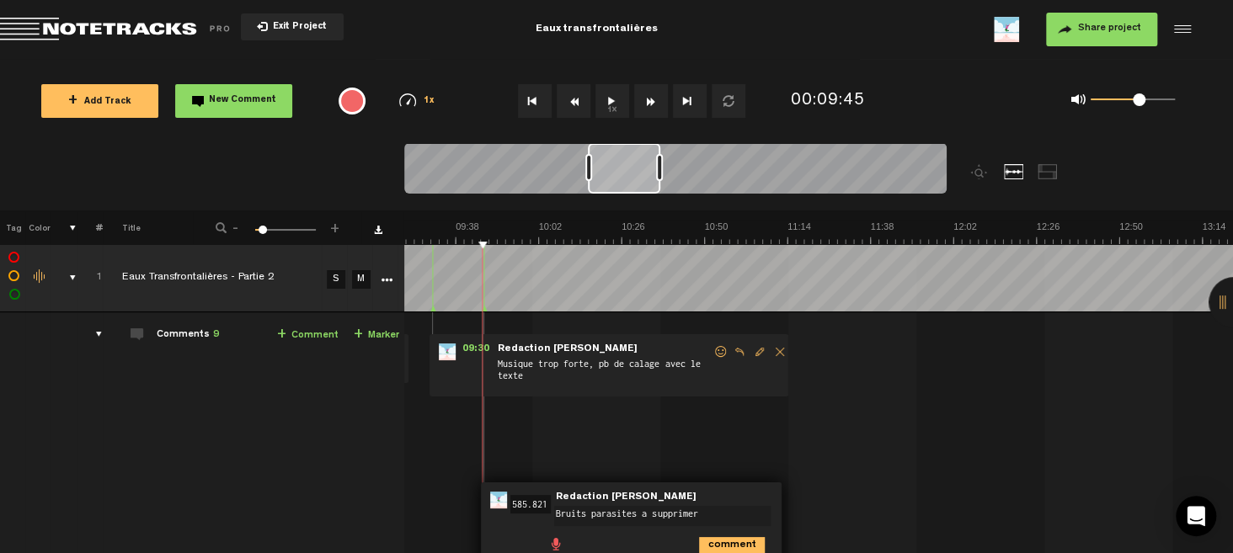
type textarea "Bruits parasites a supprimer"
click at [728, 539] on icon "comment" at bounding box center [732, 545] width 66 height 17
click at [301, 340] on link "+ Comment" at bounding box center [307, 335] width 61 height 19
click at [622, 510] on textarea "Blanc + déglutissement a supprimer" at bounding box center [655, 516] width 216 height 20
click at [0, 0] on lt-em "déglutisse ment" at bounding box center [0, 0] width 0 height 0
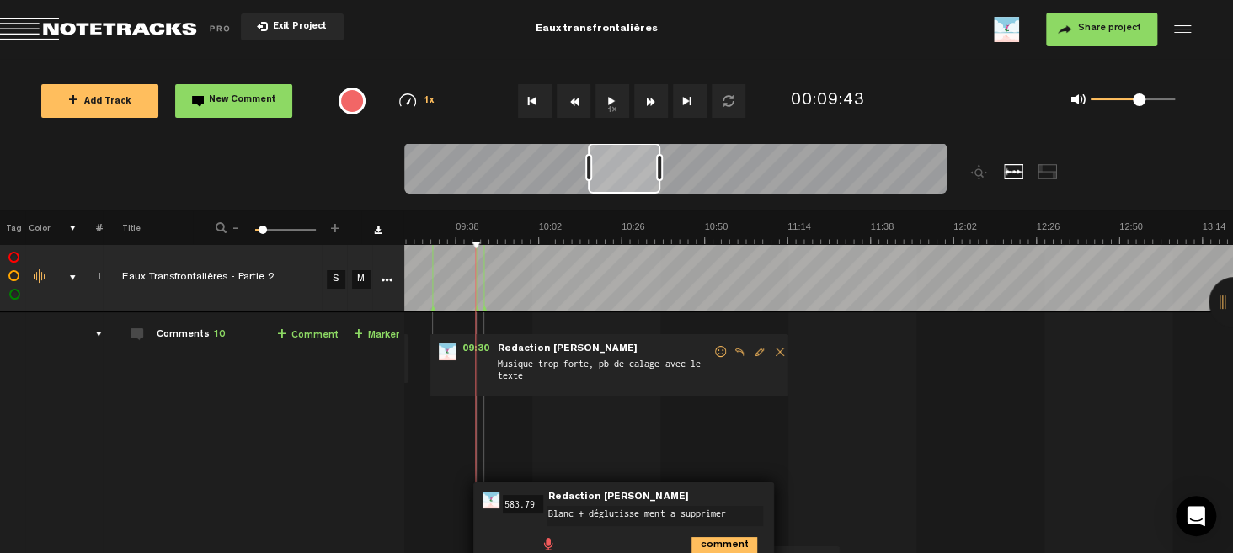
click at [644, 514] on textarea "Blanc + déglutisse ment a supprimer" at bounding box center [655, 516] width 216 height 20
click at [688, 512] on textarea "Blanc + déglutissement a supprimer" at bounding box center [655, 516] width 216 height 20
click at [0, 0] on lt-span "à supprimer" at bounding box center [0, 0] width 0 height 0
type textarea "Blanc + déglutissement à supprimer"
click at [721, 539] on icon "comment" at bounding box center [724, 545] width 66 height 17
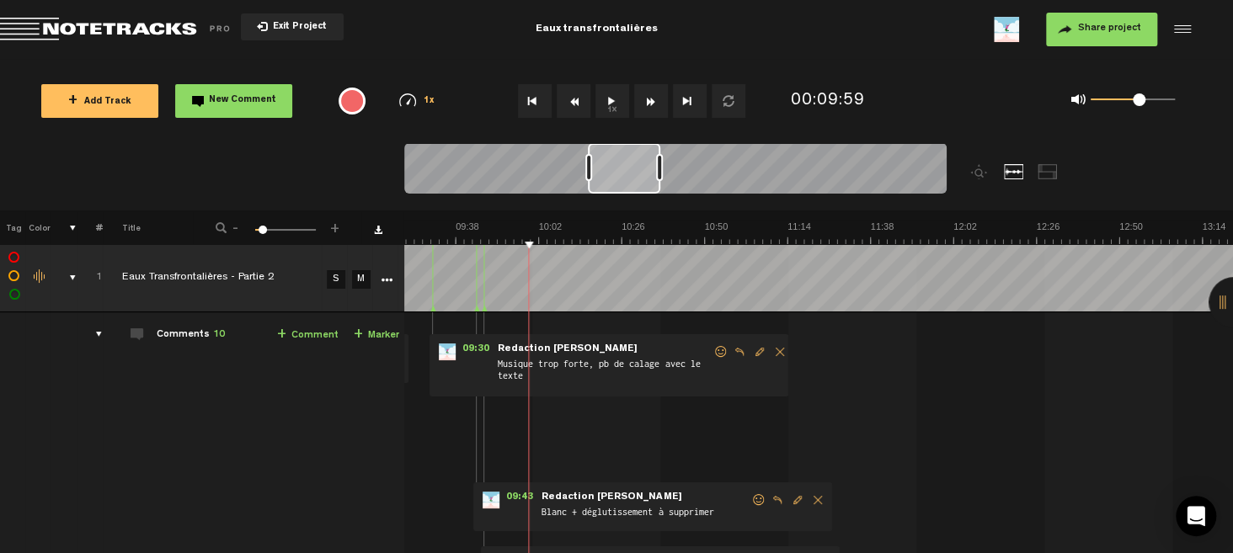
click at [320, 335] on link "+ Comment" at bounding box center [307, 335] width 61 height 19
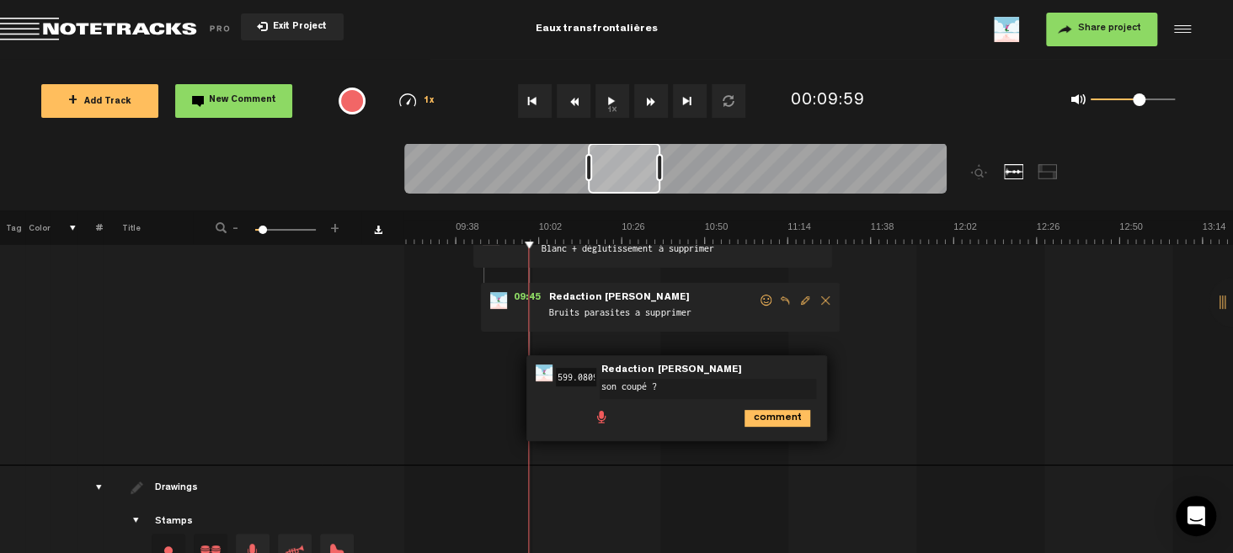
type textarea "son coupé ?"
click at [773, 410] on icon "comment" at bounding box center [777, 418] width 66 height 17
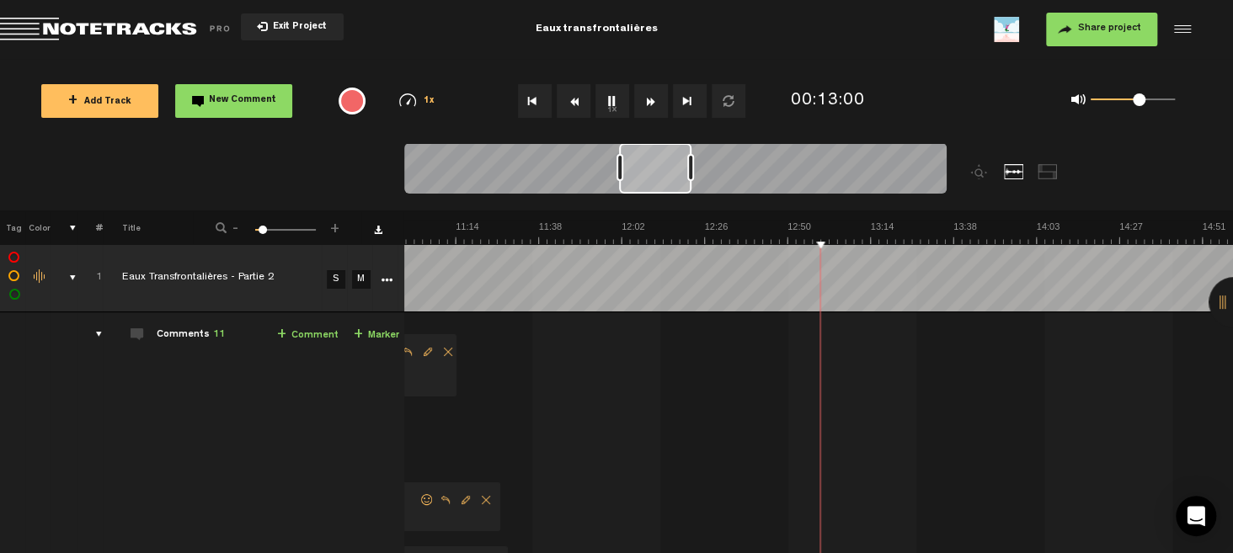
scroll to position [0, 2270]
click at [690, 243] on img at bounding box center [1036, 233] width 5807 height 24
click at [317, 335] on link "+ Comment" at bounding box center [307, 335] width 61 height 19
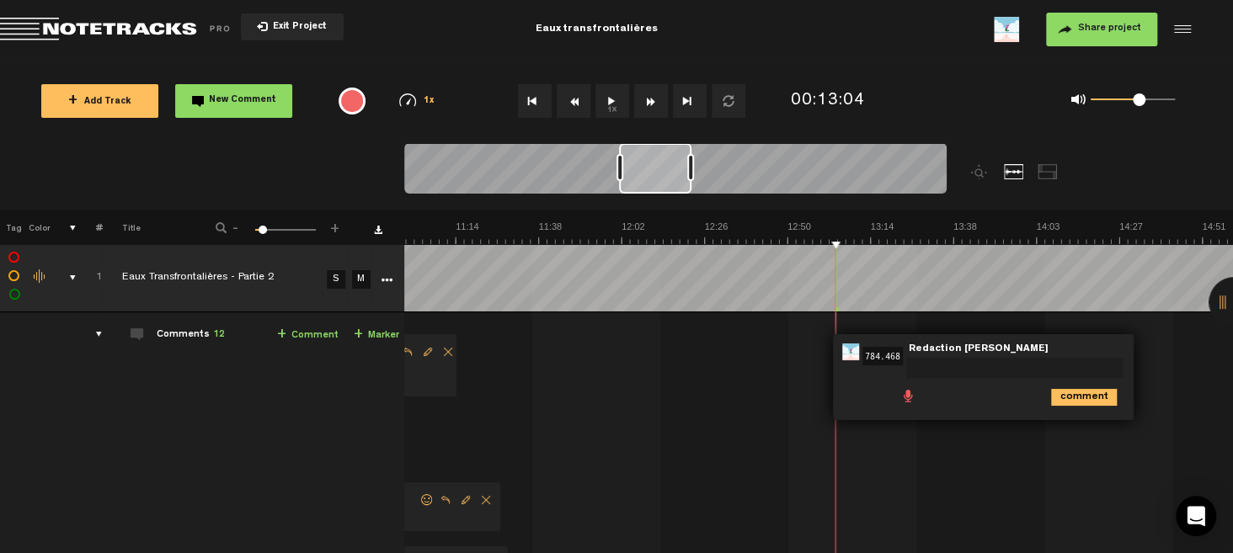
click at [835, 261] on div at bounding box center [835, 277] width 1 height 67
click at [928, 365] on textarea at bounding box center [1014, 368] width 216 height 20
type textarea "La transition musicale est super là"
click at [1072, 393] on icon "comment" at bounding box center [1084, 397] width 66 height 17
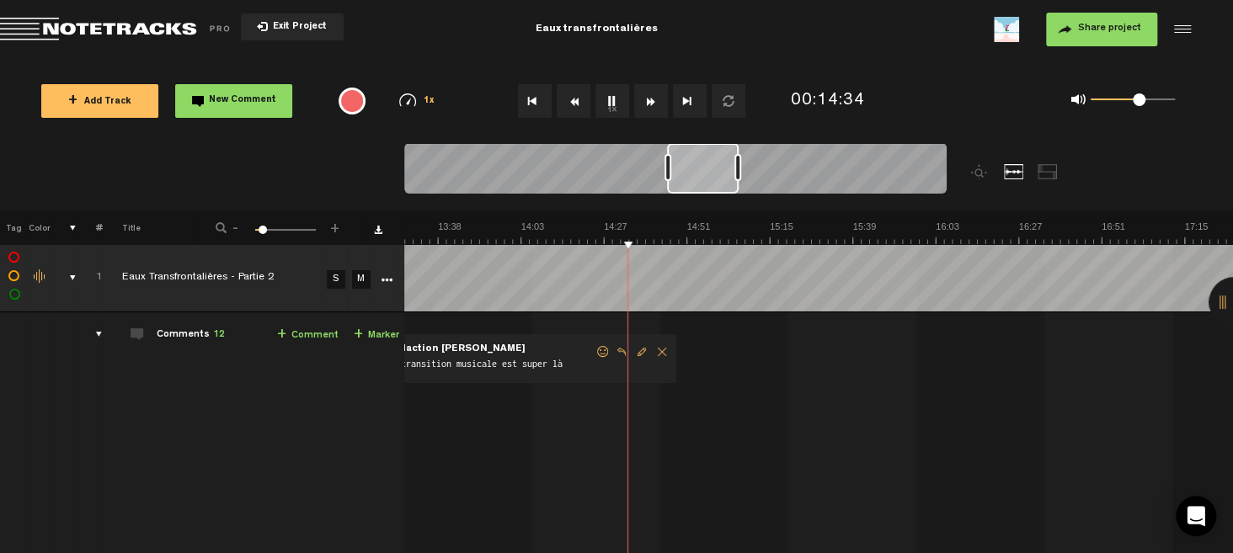
scroll to position [0, 2794]
drag, startPoint x: 673, startPoint y: 181, endPoint x: 695, endPoint y: 188, distance: 22.9
click at [695, 188] on div at bounding box center [704, 168] width 72 height 51
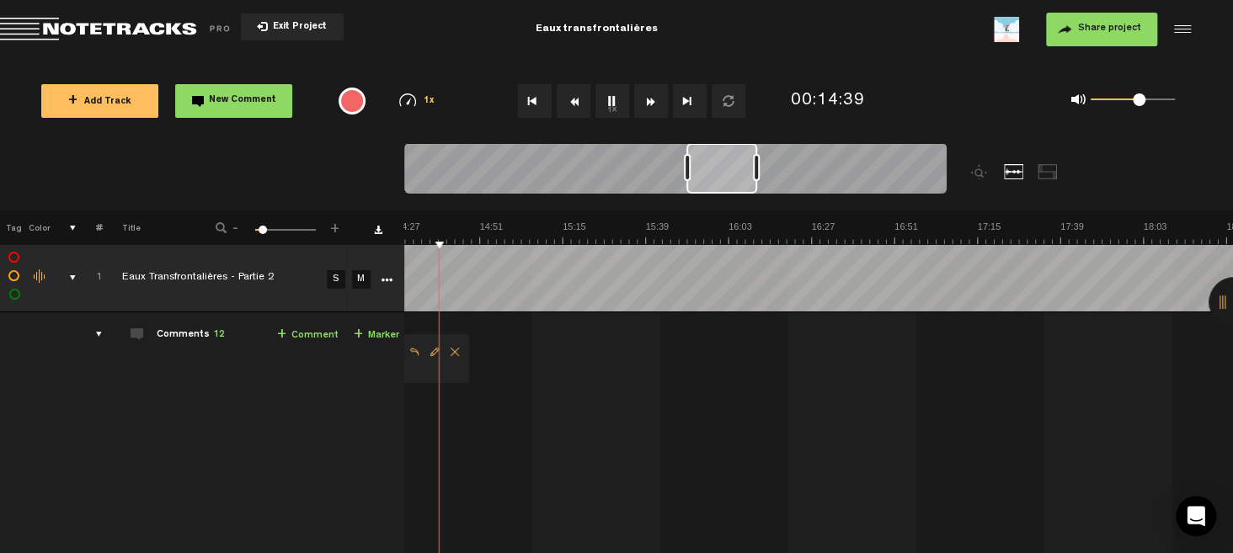
scroll to position [0, 2993]
drag, startPoint x: 712, startPoint y: 171, endPoint x: 730, endPoint y: 179, distance: 20.0
click at [730, 179] on div at bounding box center [721, 168] width 71 height 51
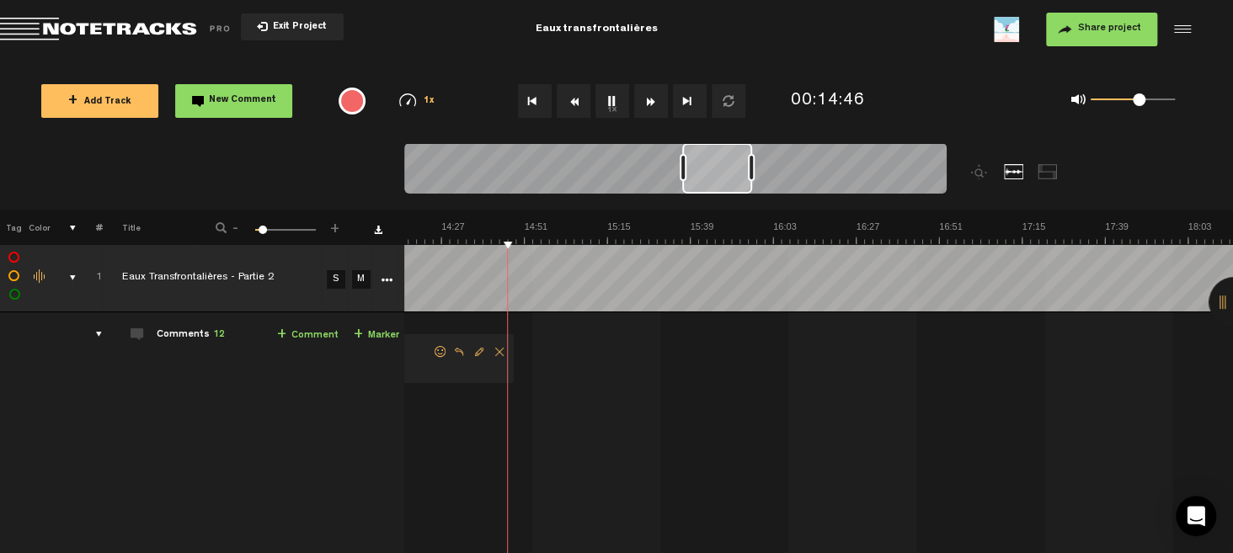
scroll to position [0, 2948]
click at [713, 180] on div at bounding box center [717, 168] width 70 height 51
click at [476, 237] on img at bounding box center [358, 233] width 5807 height 24
click at [446, 243] on img at bounding box center [358, 233] width 5807 height 24
click at [448, 243] on img at bounding box center [358, 233] width 5807 height 24
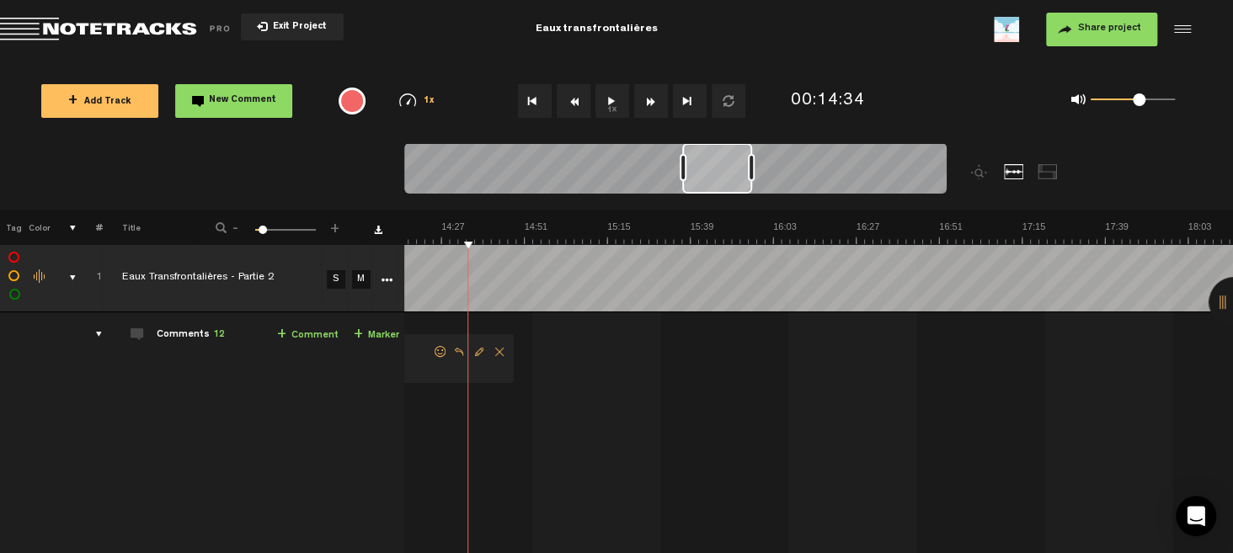
click at [319, 332] on link "+ Comment" at bounding box center [307, 335] width 61 height 19
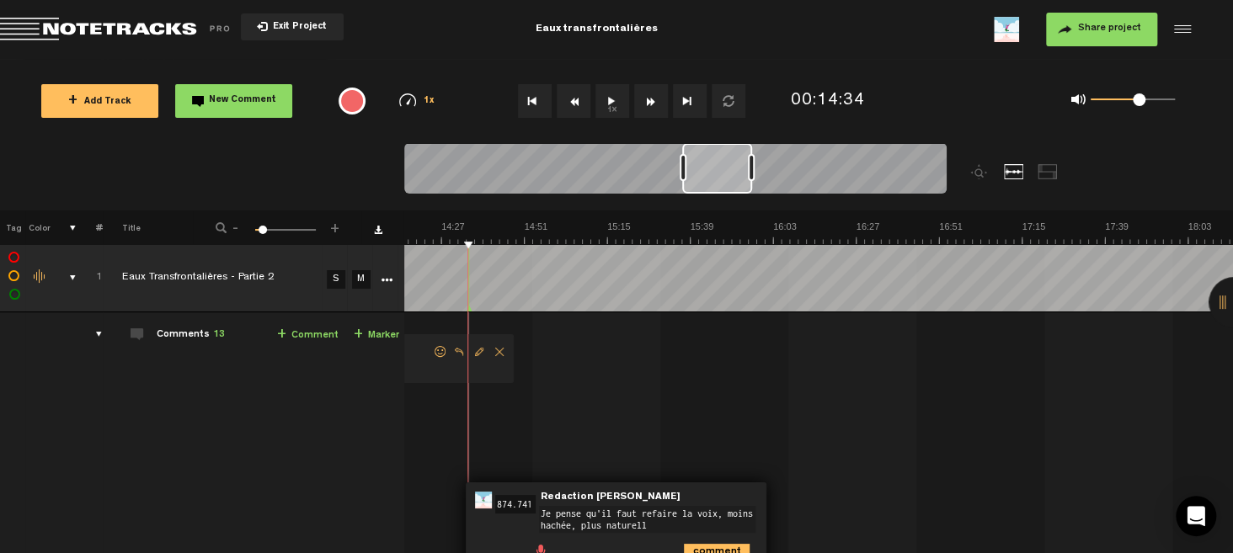
type textarea "Je pense qu'il faut refaire la voix, moins hachée, plus naturelle"
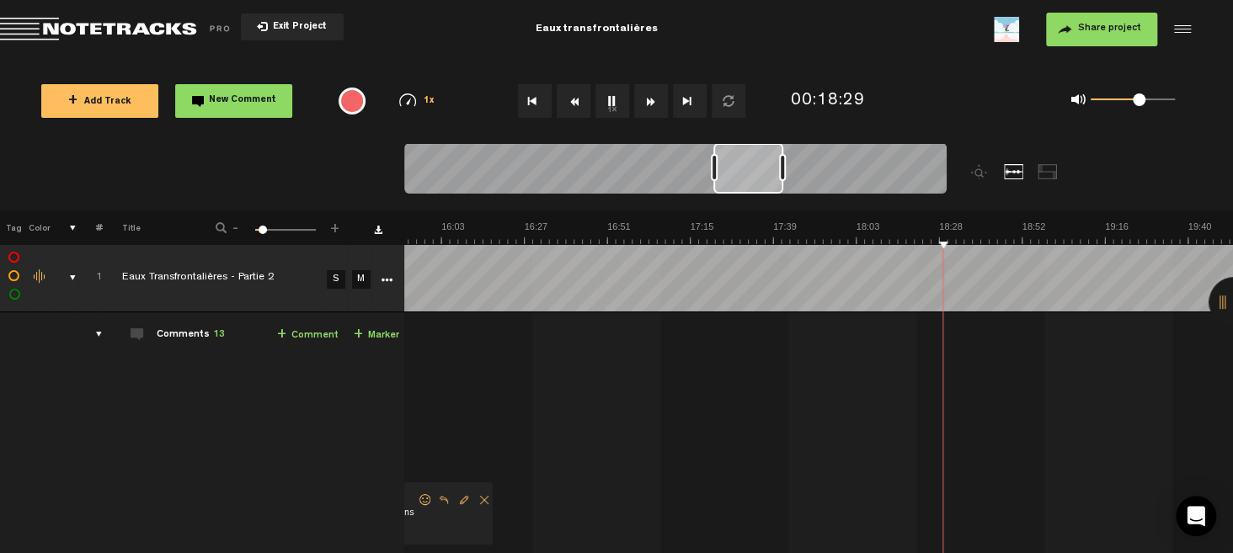
scroll to position [0, 3279]
click at [311, 329] on link "+ Comment" at bounding box center [307, 335] width 61 height 19
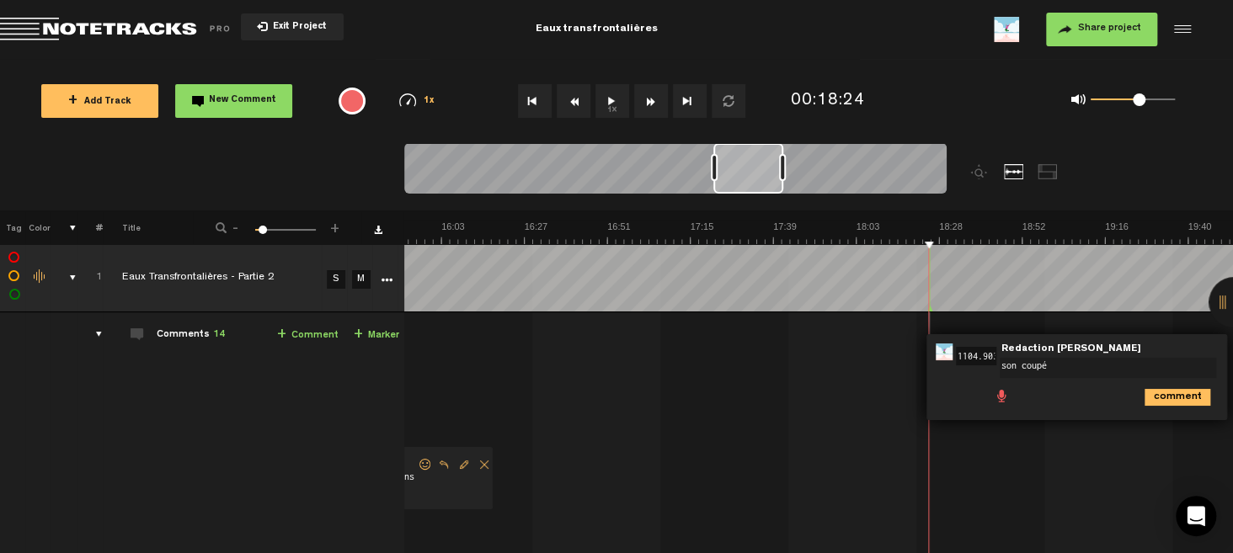
type textarea "son coupé"
click at [1163, 397] on icon "comment" at bounding box center [1178, 397] width 66 height 17
click at [606, 104] on button "1x" at bounding box center [612, 101] width 34 height 34
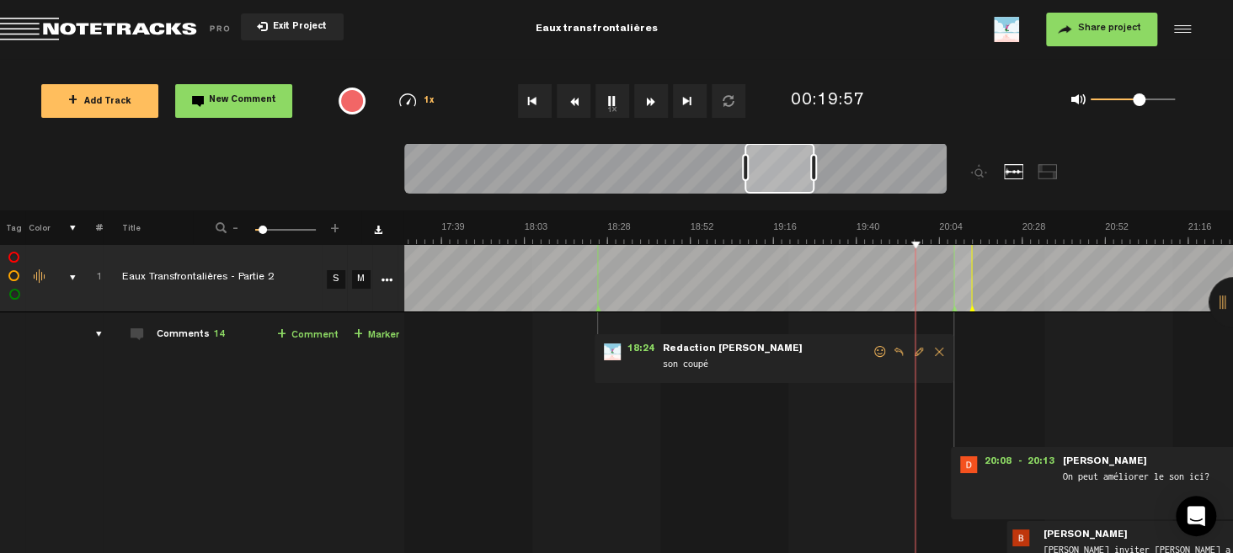
scroll to position [0, 3611]
click at [294, 332] on link "+ Comment" at bounding box center [307, 335] width 61 height 19
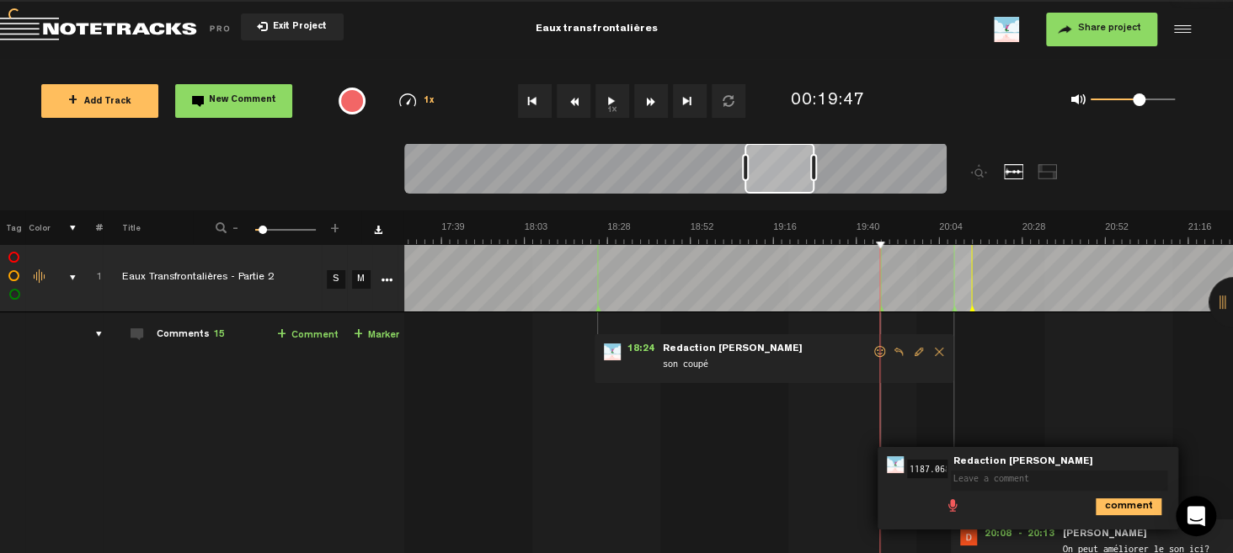
scroll to position [0, 0]
type textarea "Pb de son"
click at [1116, 513] on icon "comment" at bounding box center [1129, 510] width 66 height 17
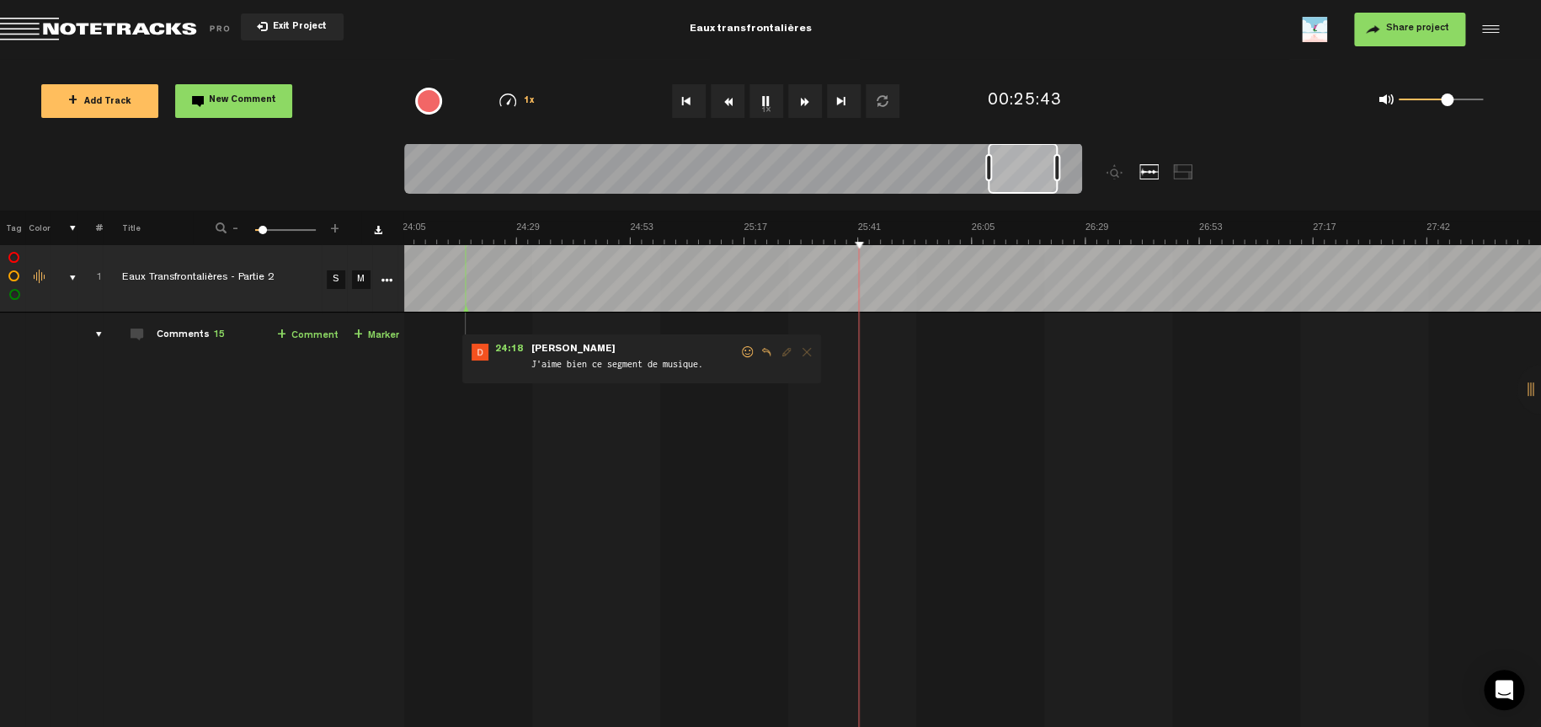
scroll to position [0, 6827]
click at [766, 100] on button "1x" at bounding box center [767, 101] width 34 height 34
click at [766, 101] on button "1x" at bounding box center [767, 101] width 34 height 34
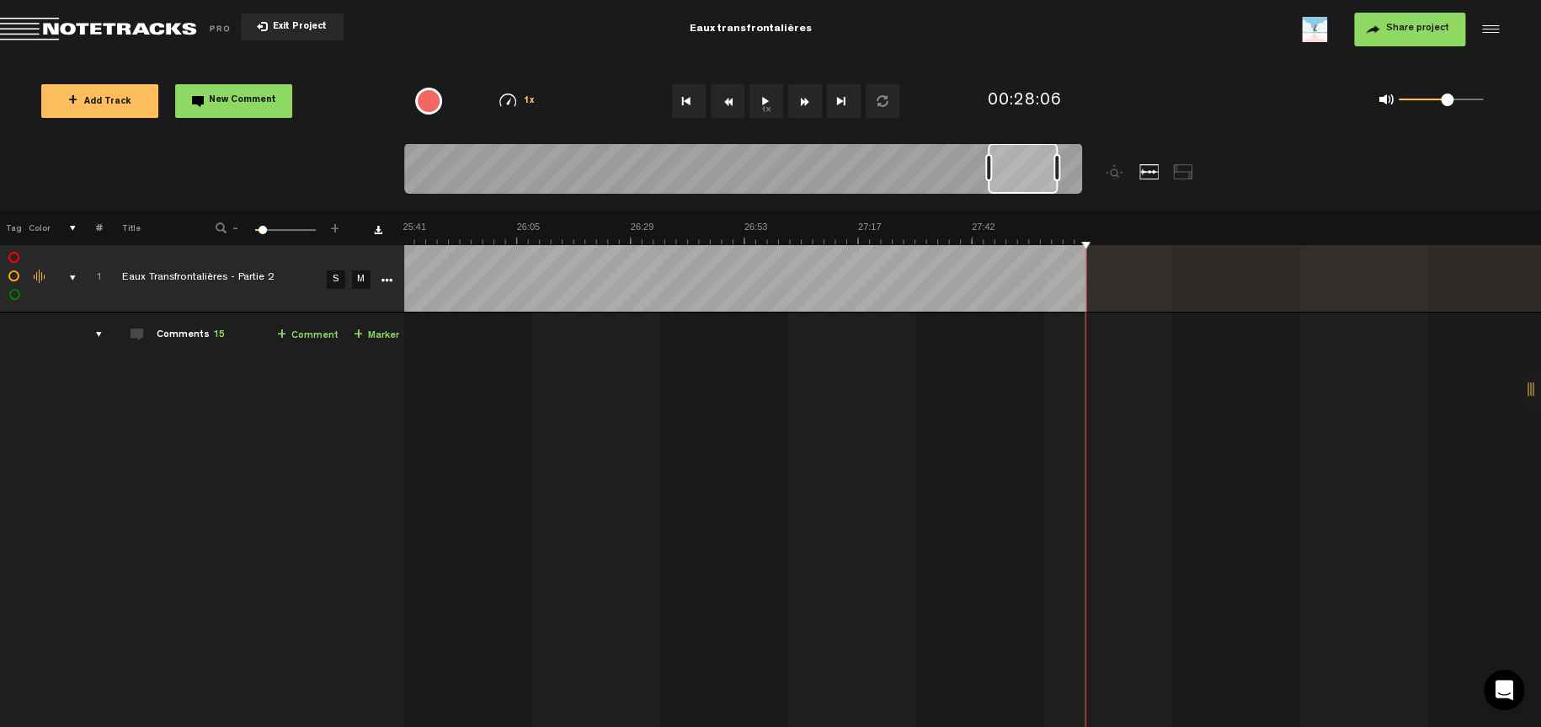
scroll to position [0, 7281]
click at [95, 329] on div "comments" at bounding box center [92, 334] width 26 height 17
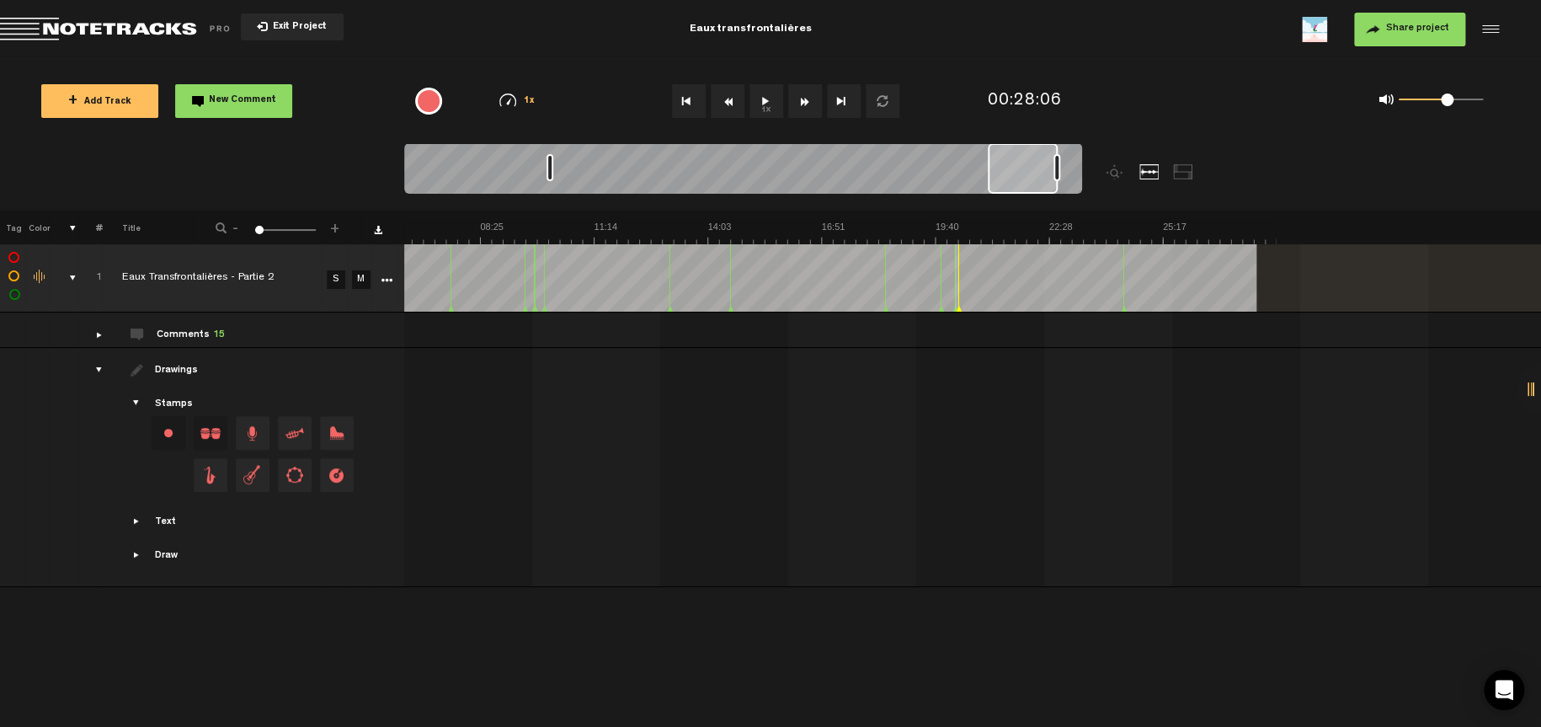
scroll to position [0, 0]
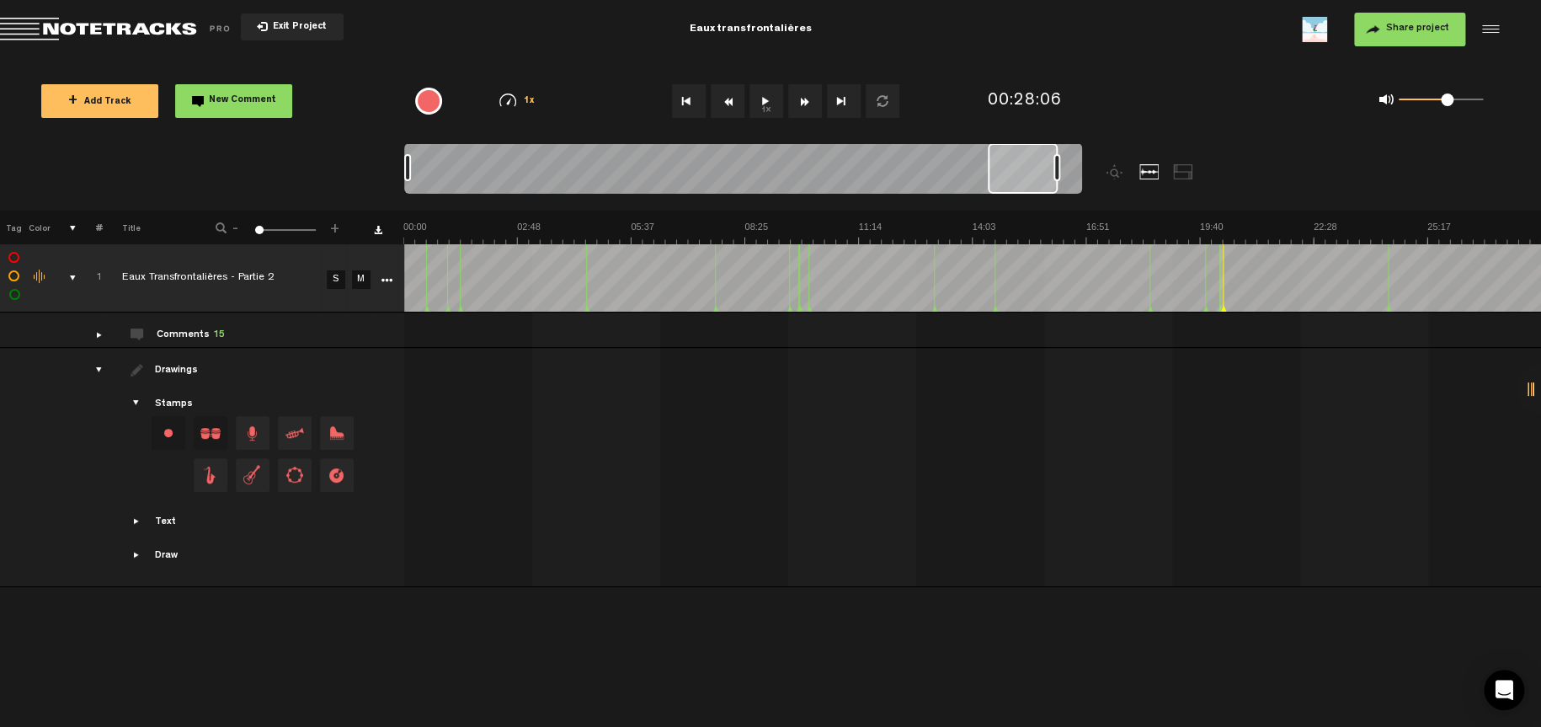
drag, startPoint x: 985, startPoint y: 166, endPoint x: 388, endPoint y: 174, distance: 597.2
click at [388, 174] on nt-zoom-navigation-bar at bounding box center [770, 176] width 1541 height 67
